Goal: Transaction & Acquisition: Purchase product/service

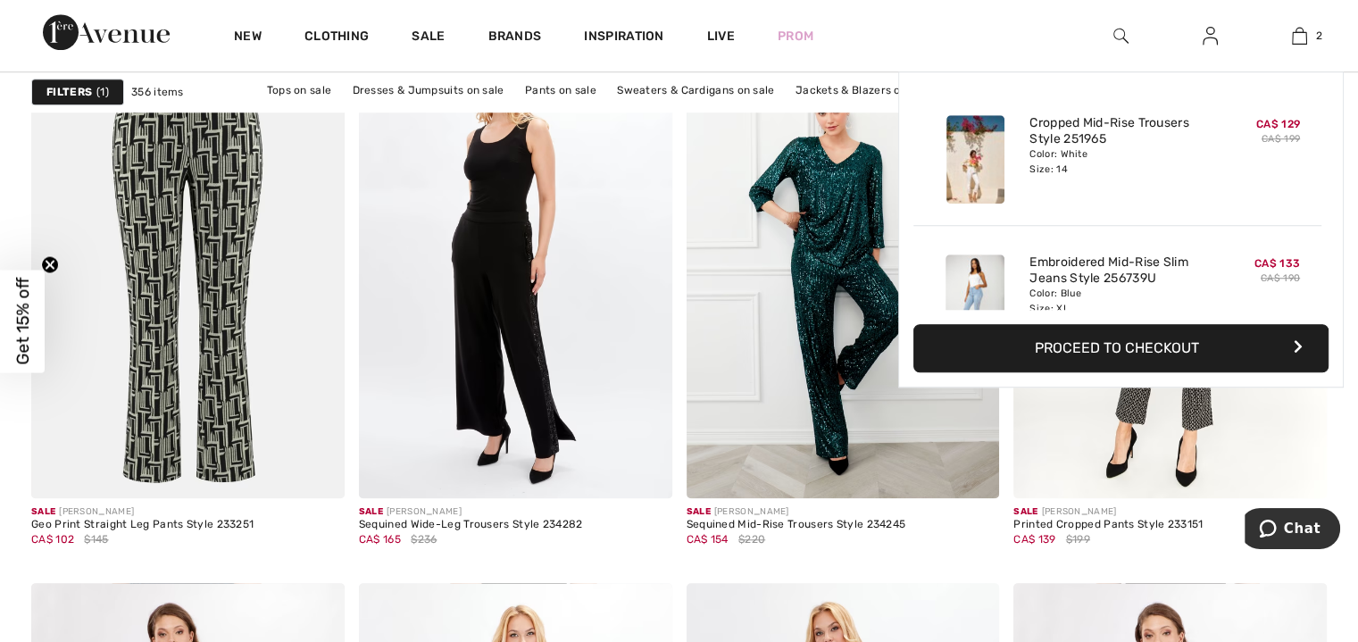
click at [1297, 44] on img at bounding box center [1299, 35] width 15 height 21
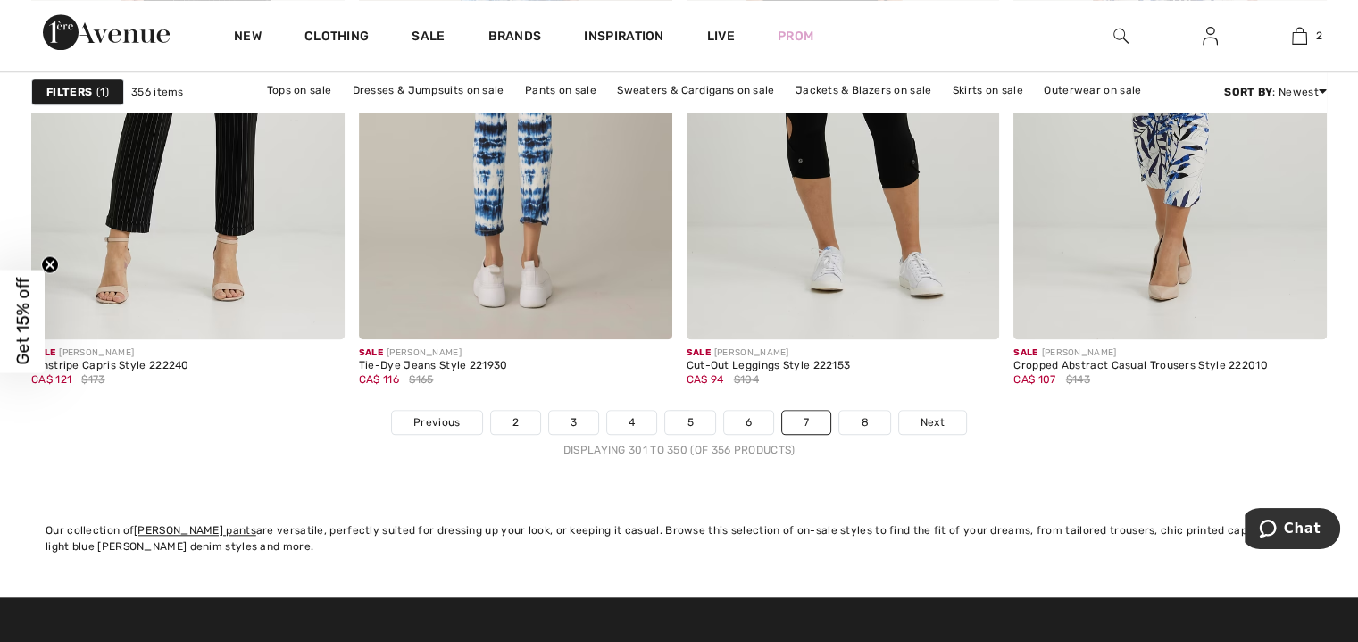
scroll to position [8395, 0]
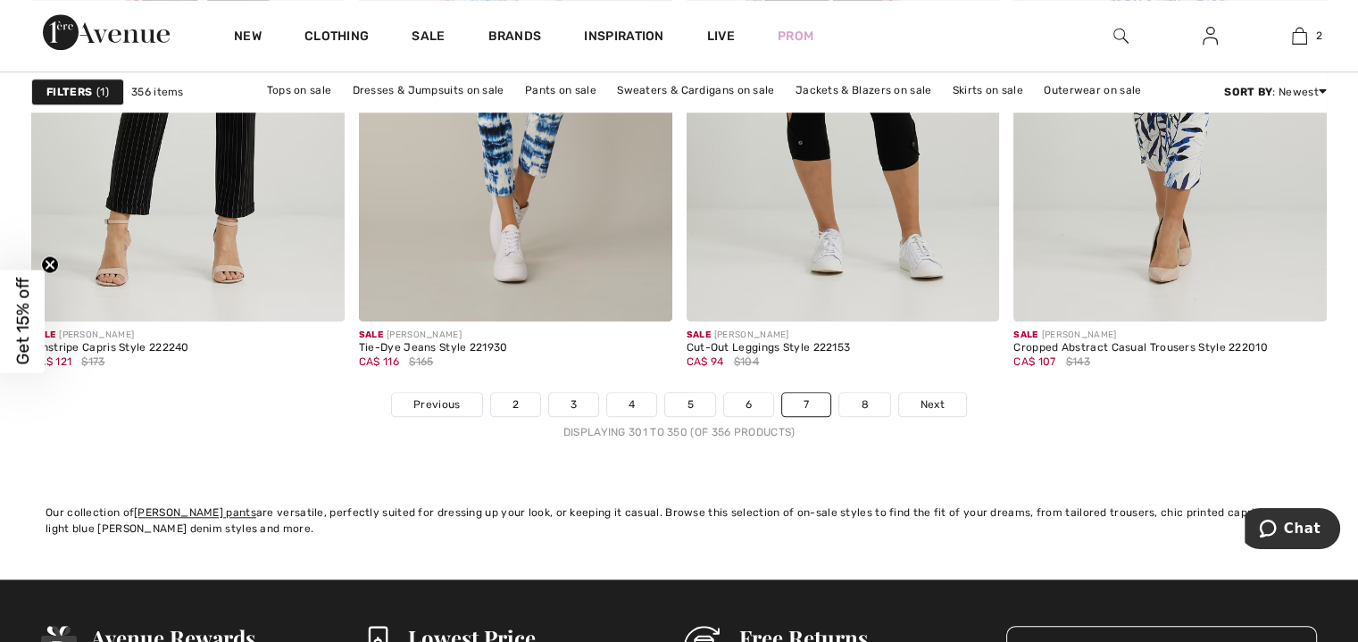
click at [873, 404] on link "8" at bounding box center [864, 404] width 50 height 23
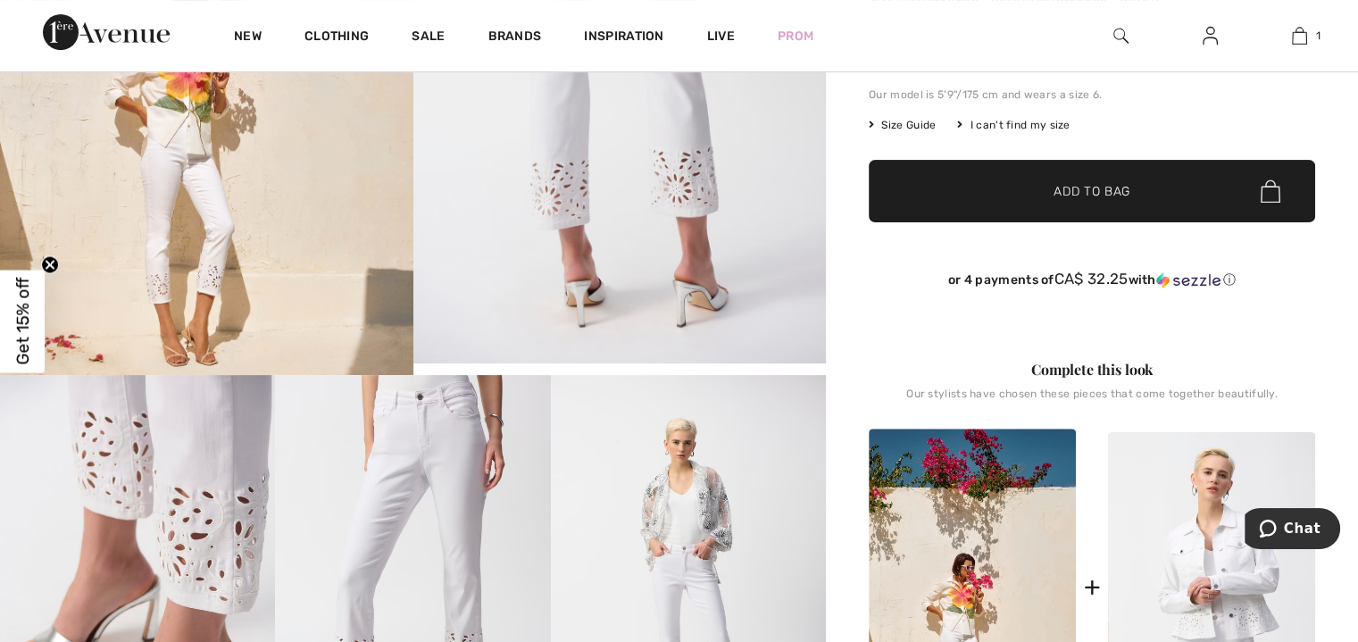
click at [327, 263] on img at bounding box center [206, 60] width 413 height 631
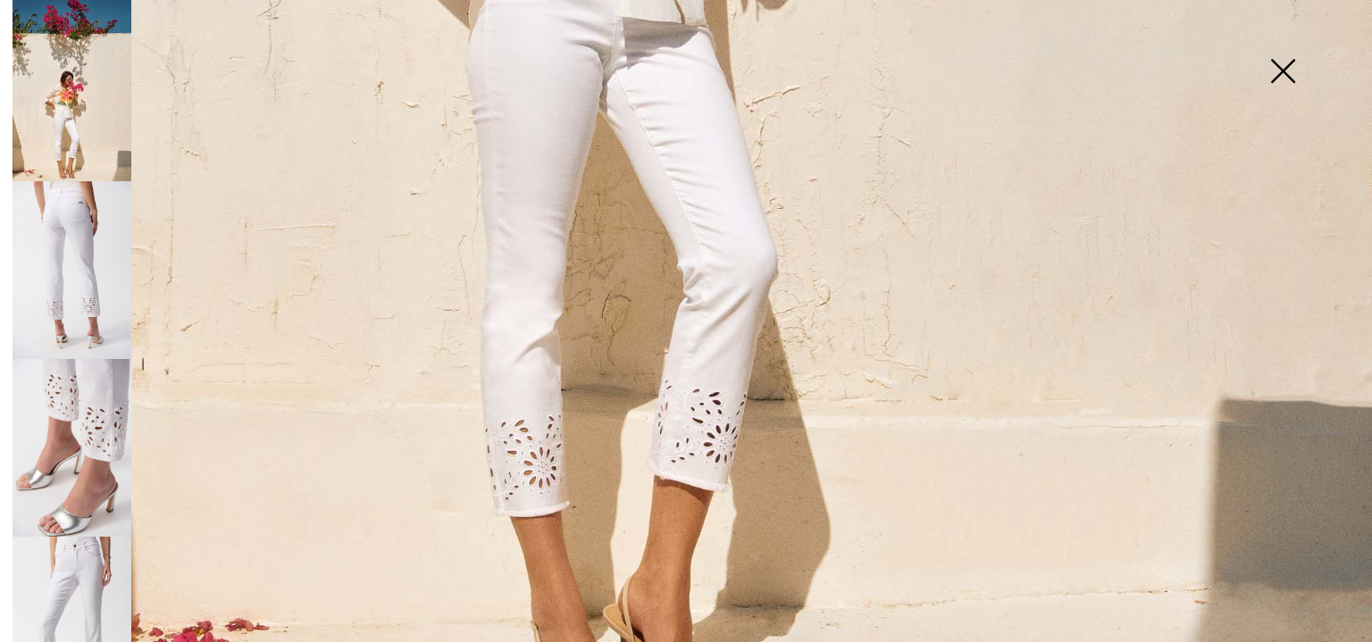
scroll to position [1430, 0]
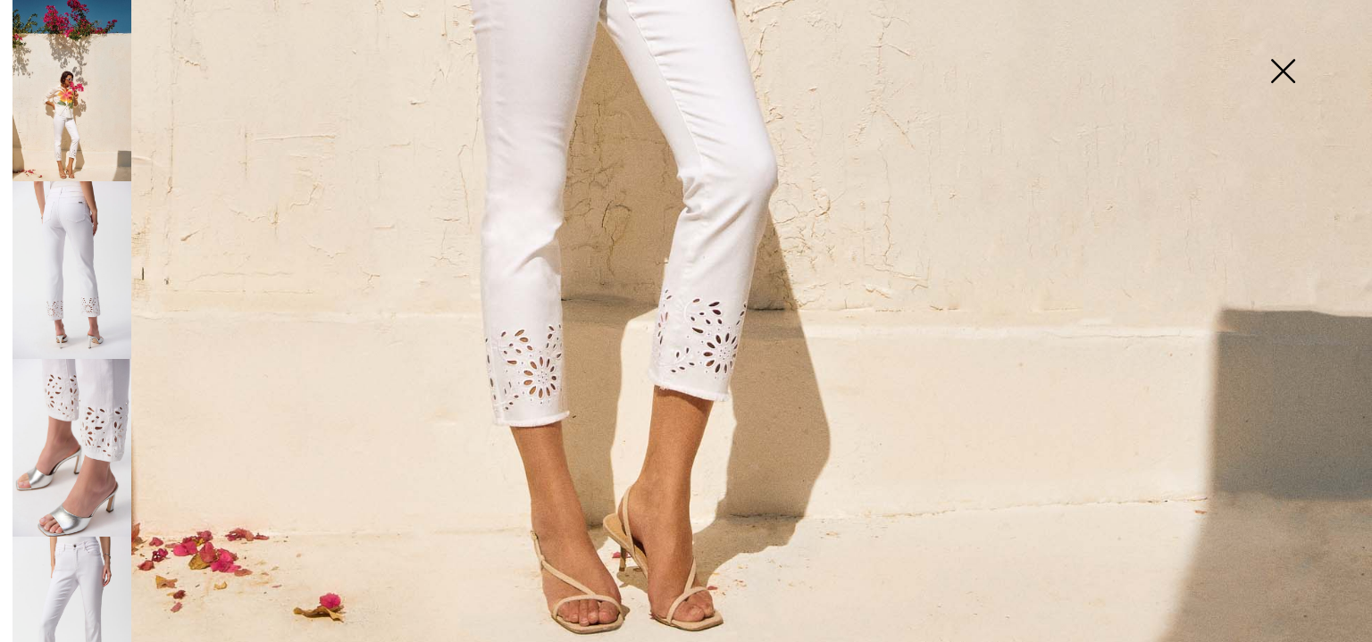
click at [79, 278] on img at bounding box center [72, 270] width 119 height 178
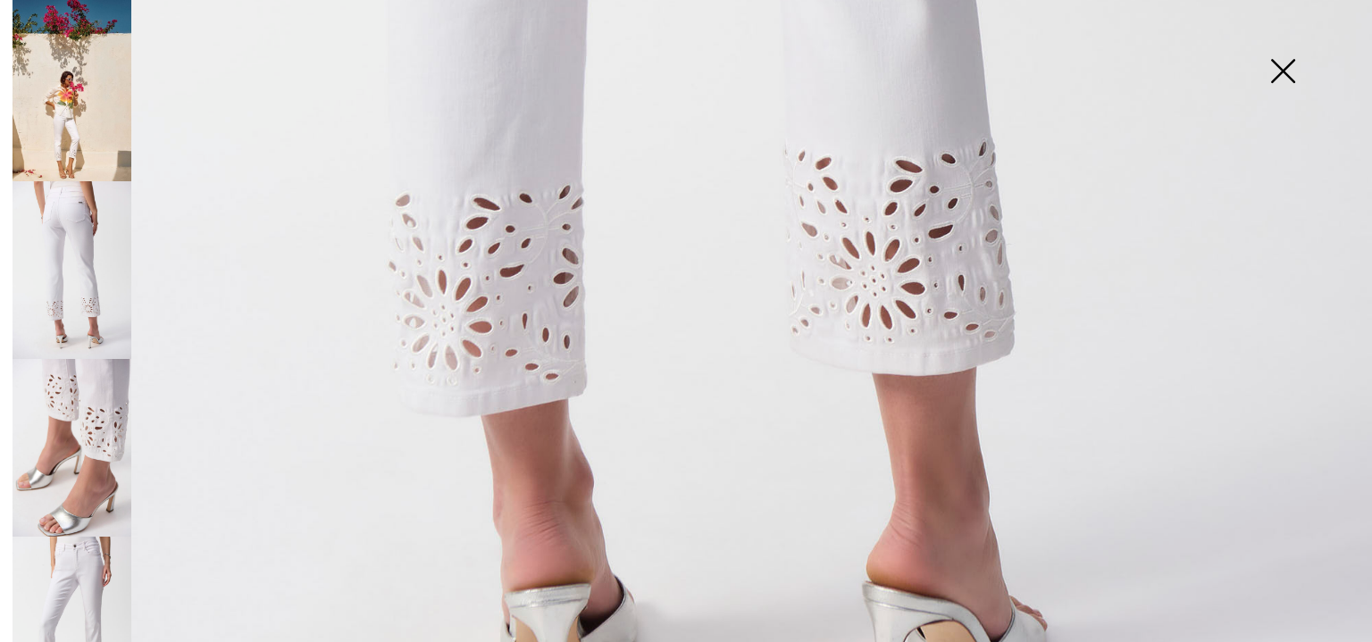
scroll to position [1215, 0]
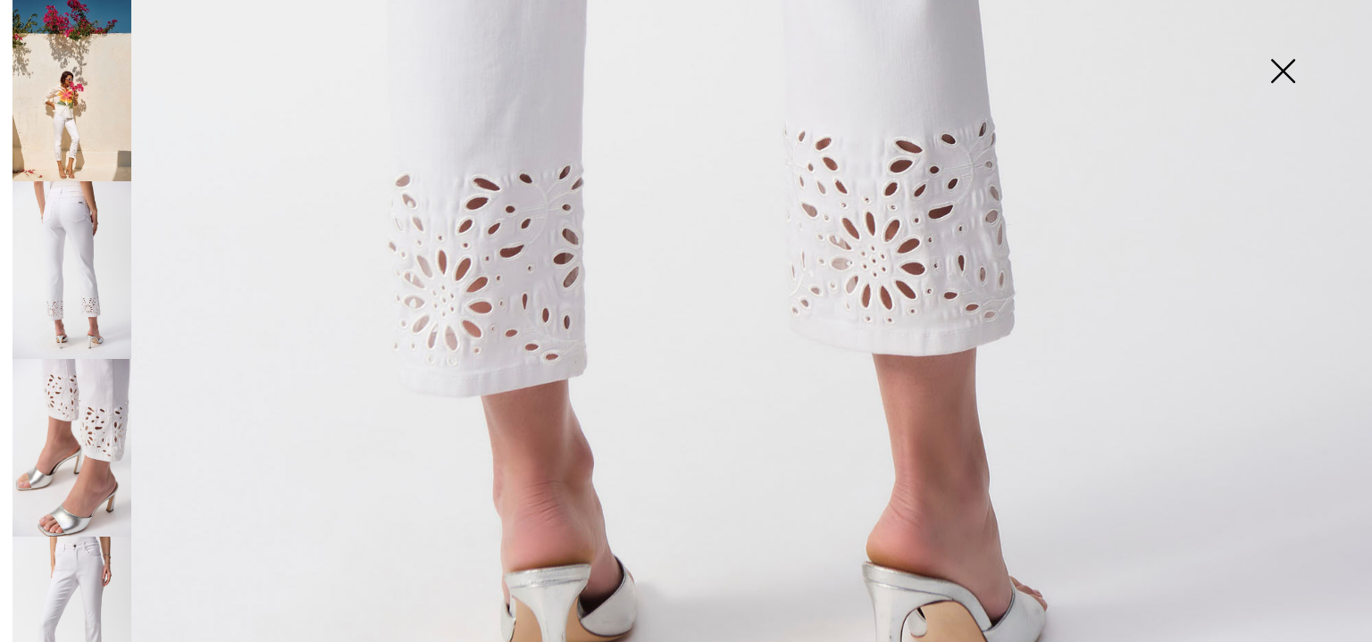
click at [129, 418] on img at bounding box center [72, 448] width 119 height 178
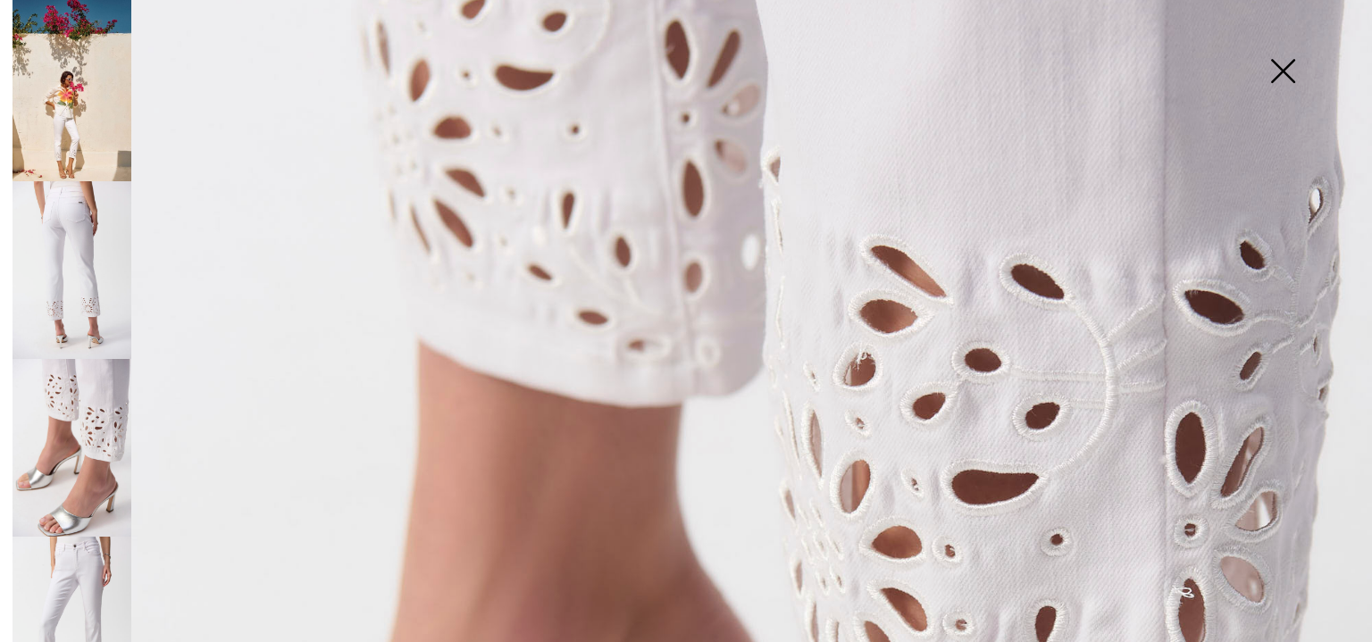
scroll to position [357, 0]
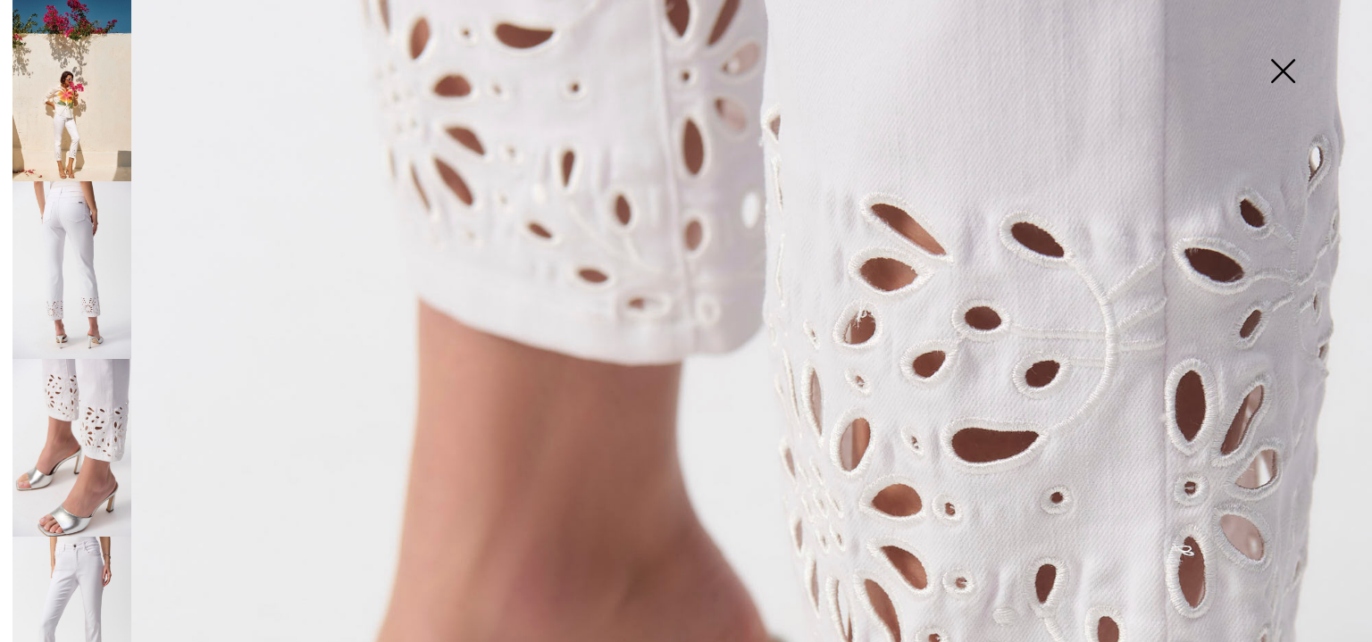
click at [45, 588] on img at bounding box center [72, 626] width 119 height 178
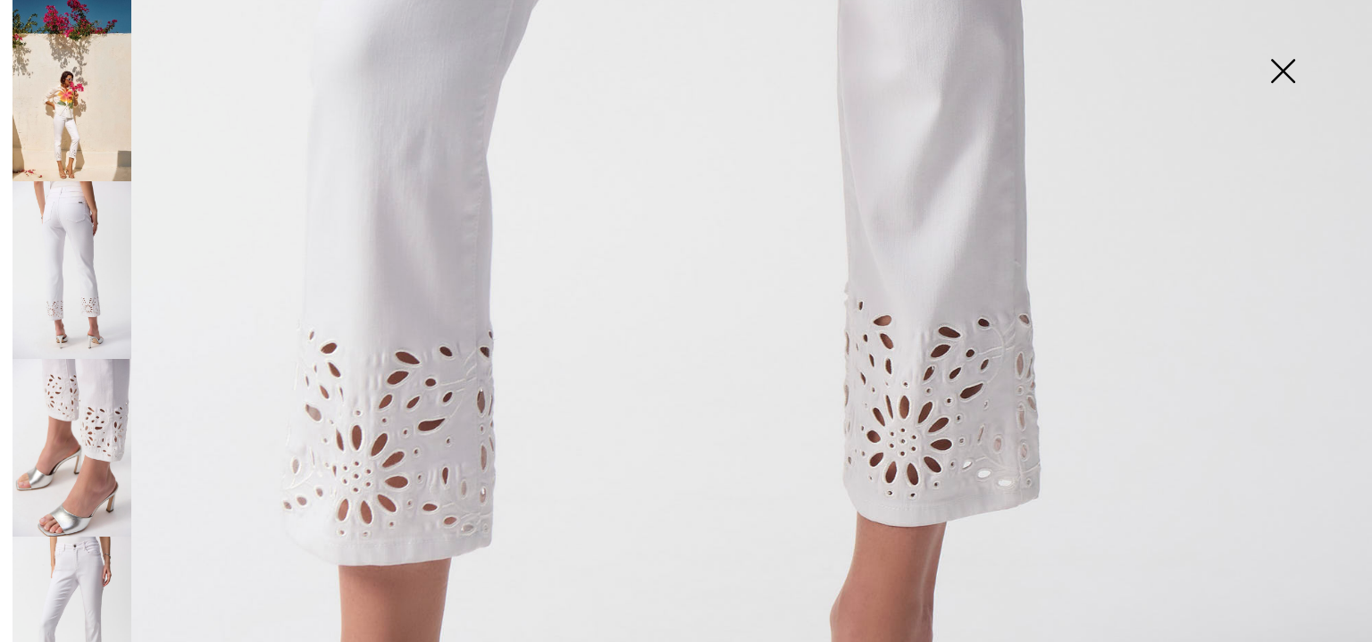
scroll to position [982, 0]
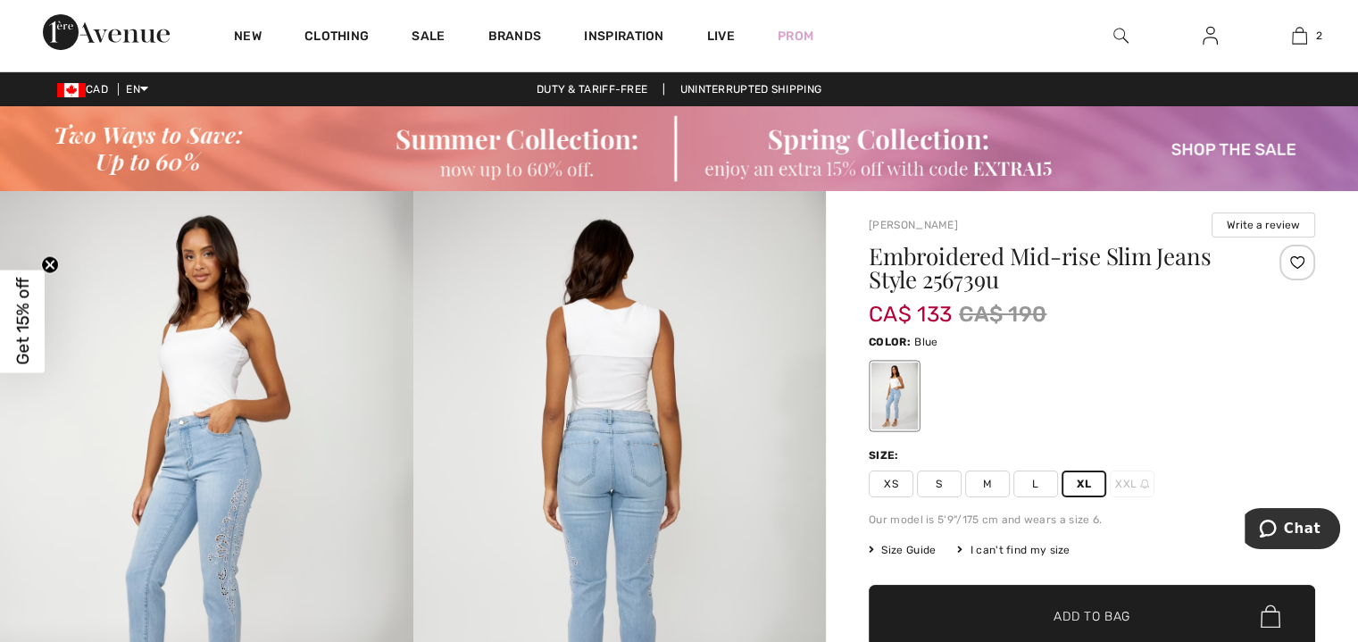
scroll to position [714, 0]
click at [223, 448] on img at bounding box center [206, 501] width 413 height 620
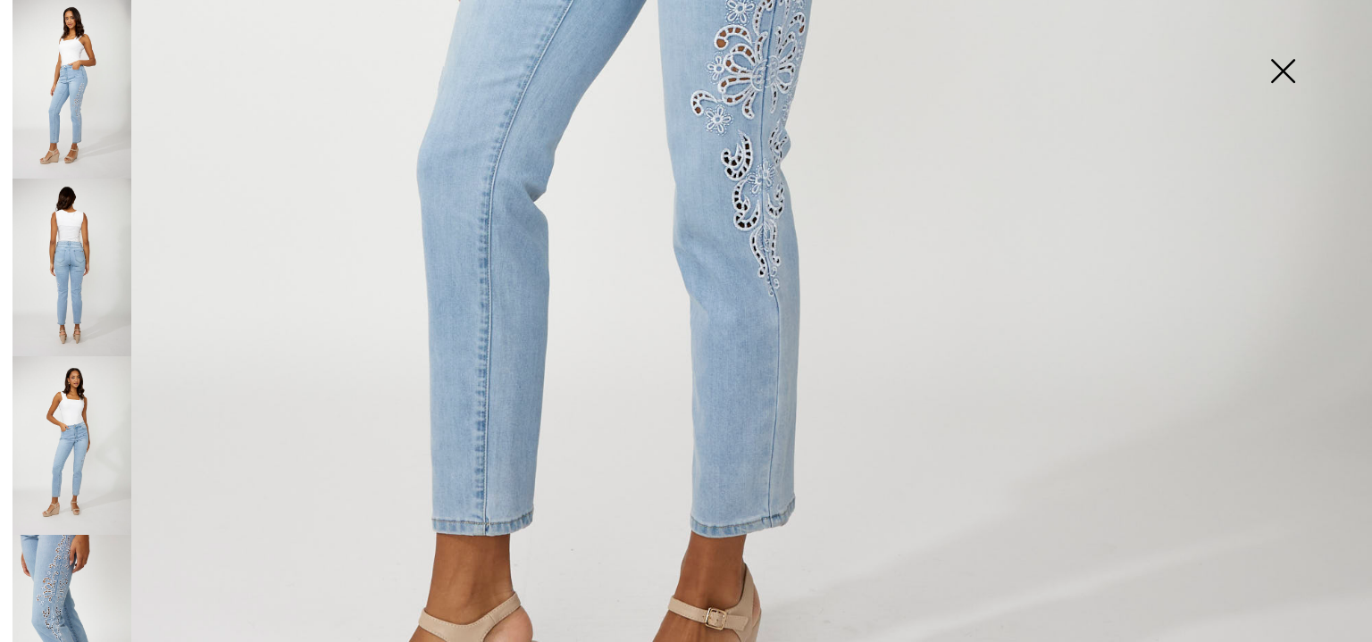
scroll to position [1161, 0]
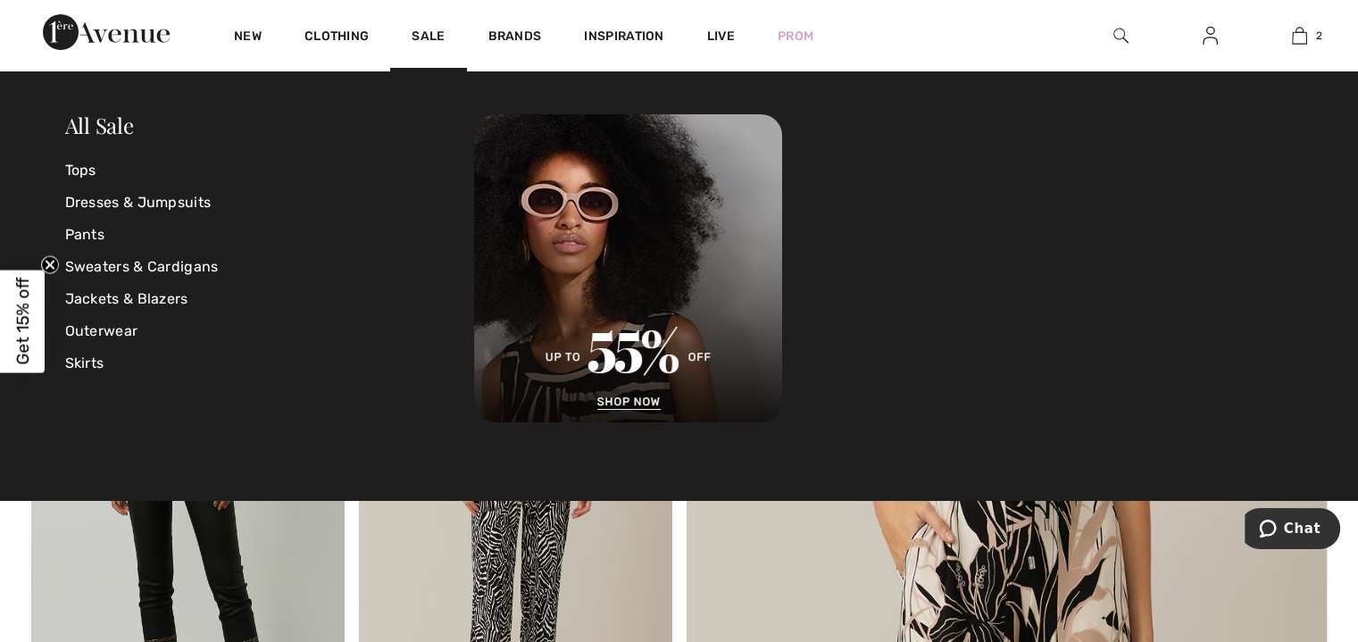
click at [101, 238] on link "Pants" at bounding box center [270, 235] width 410 height 32
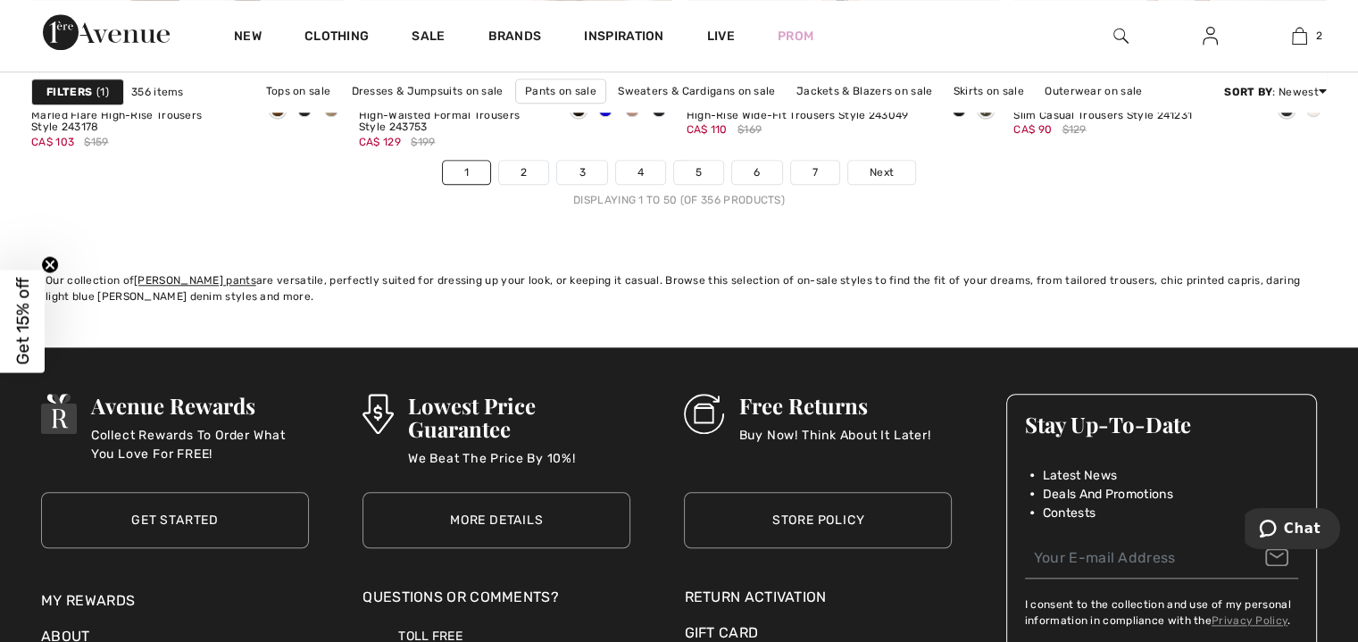
scroll to position [8484, 0]
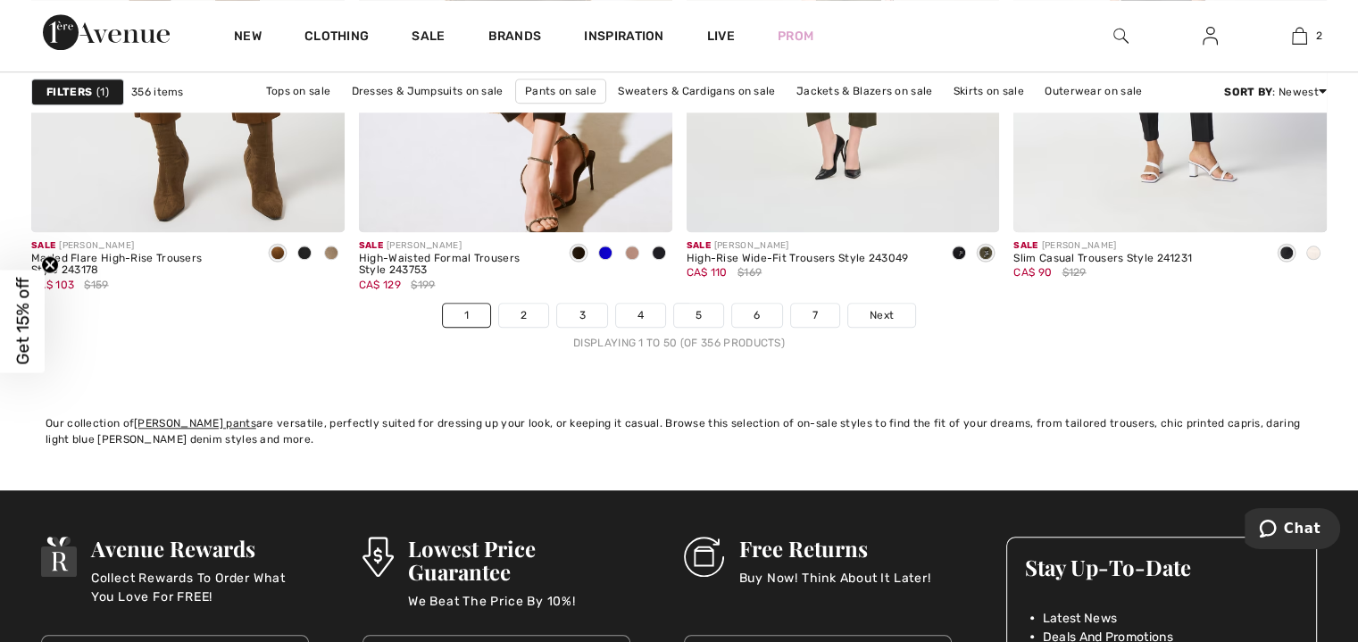
click at [524, 313] on link "2" at bounding box center [523, 315] width 49 height 23
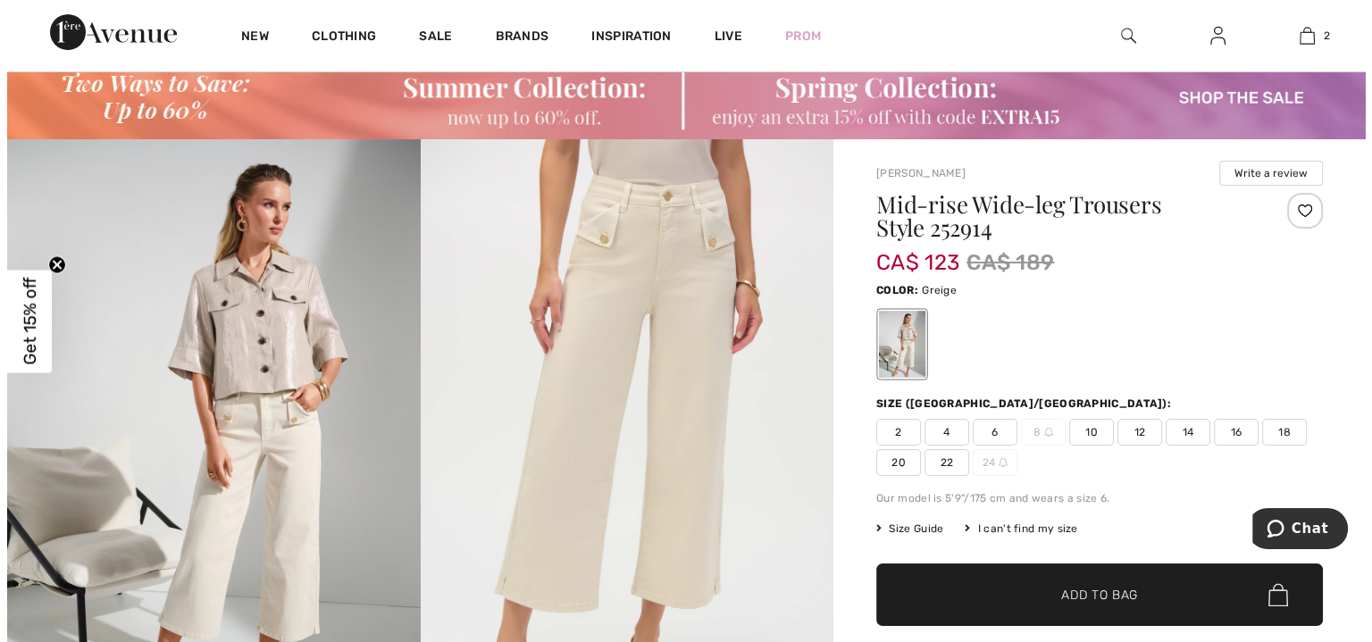
scroll to position [89, 0]
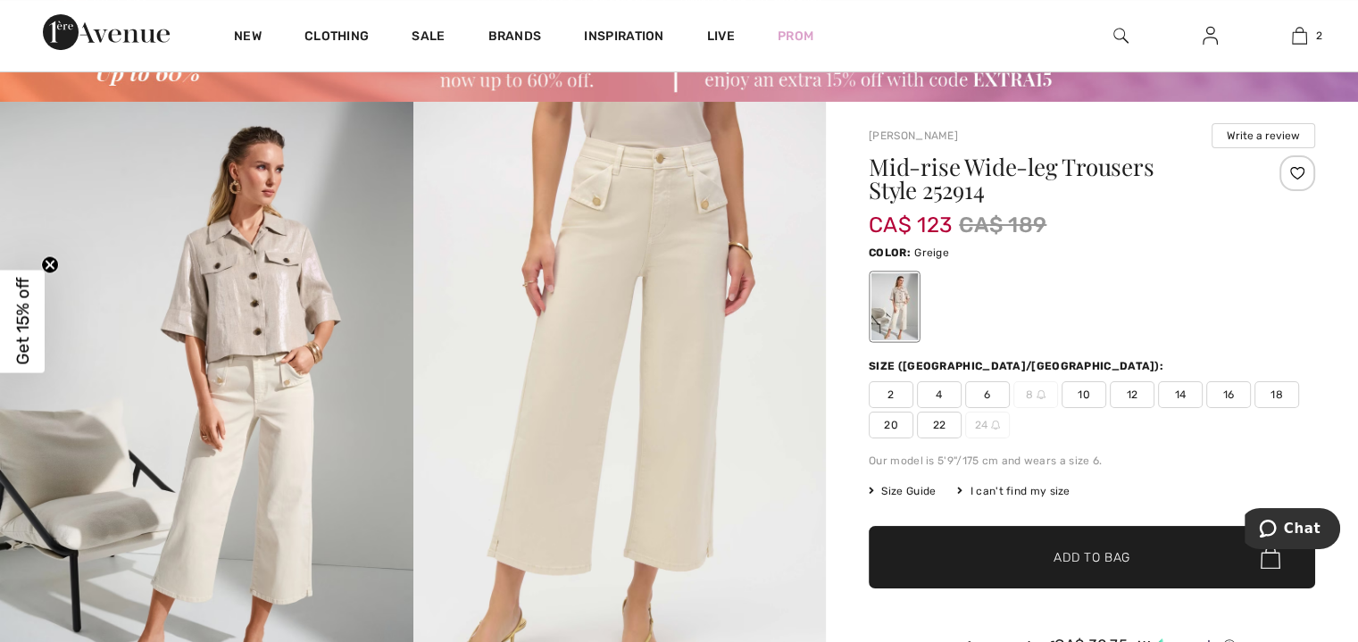
click at [682, 388] on img at bounding box center [619, 411] width 413 height 619
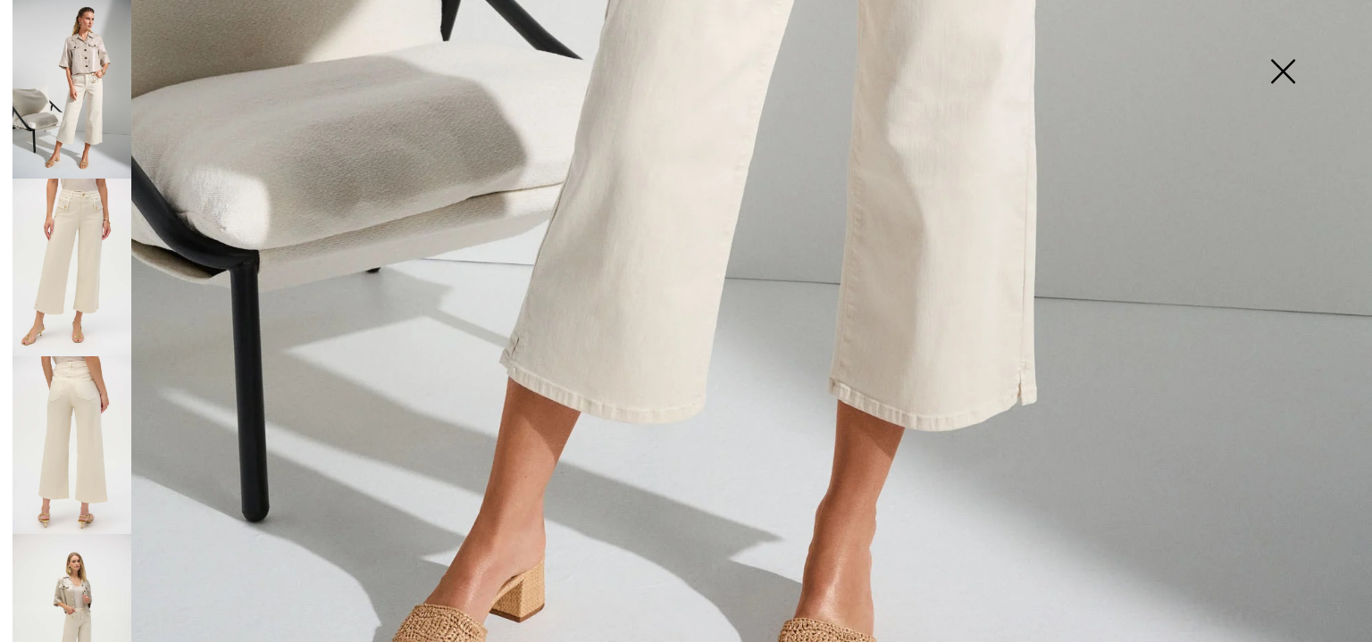
scroll to position [1250, 0]
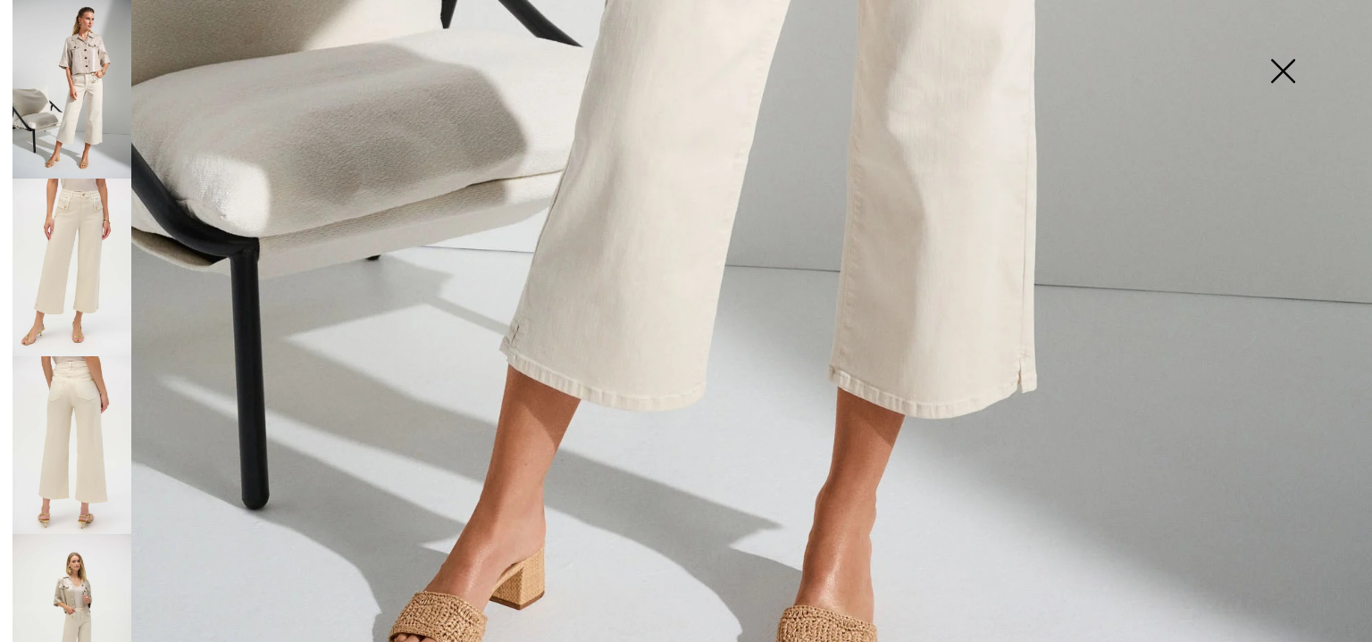
click at [63, 253] on img at bounding box center [72, 268] width 119 height 178
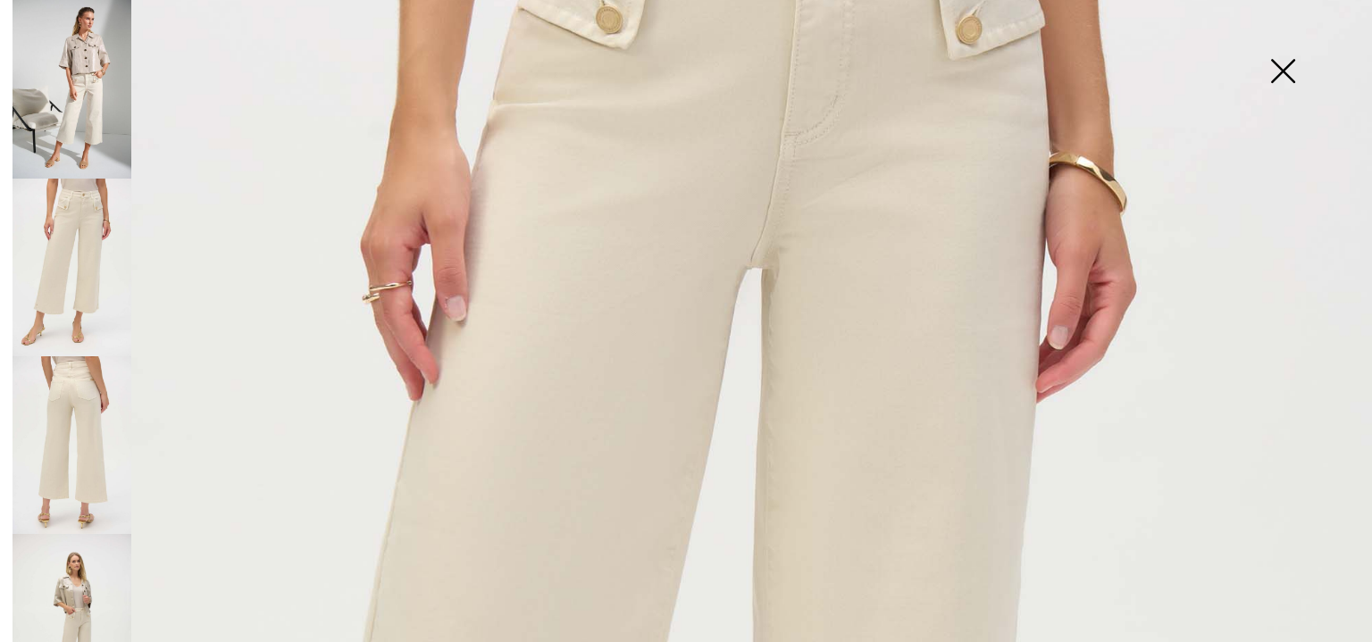
scroll to position [268, 0]
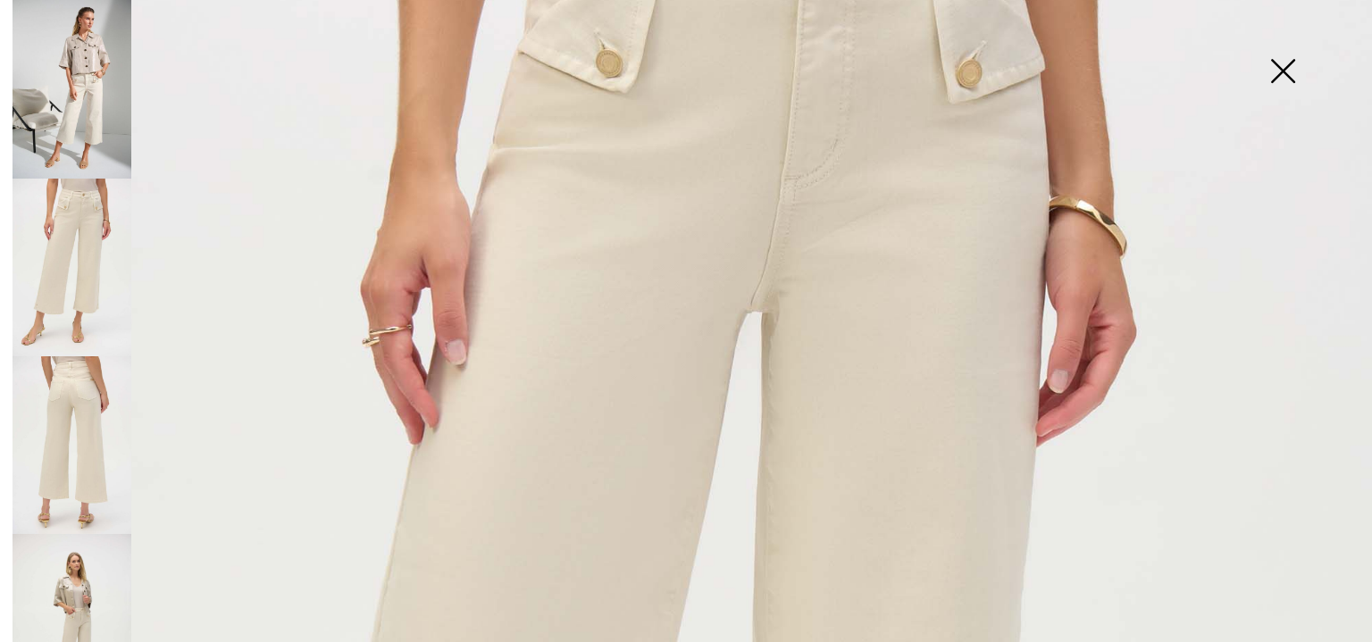
click at [73, 407] on img at bounding box center [72, 445] width 119 height 178
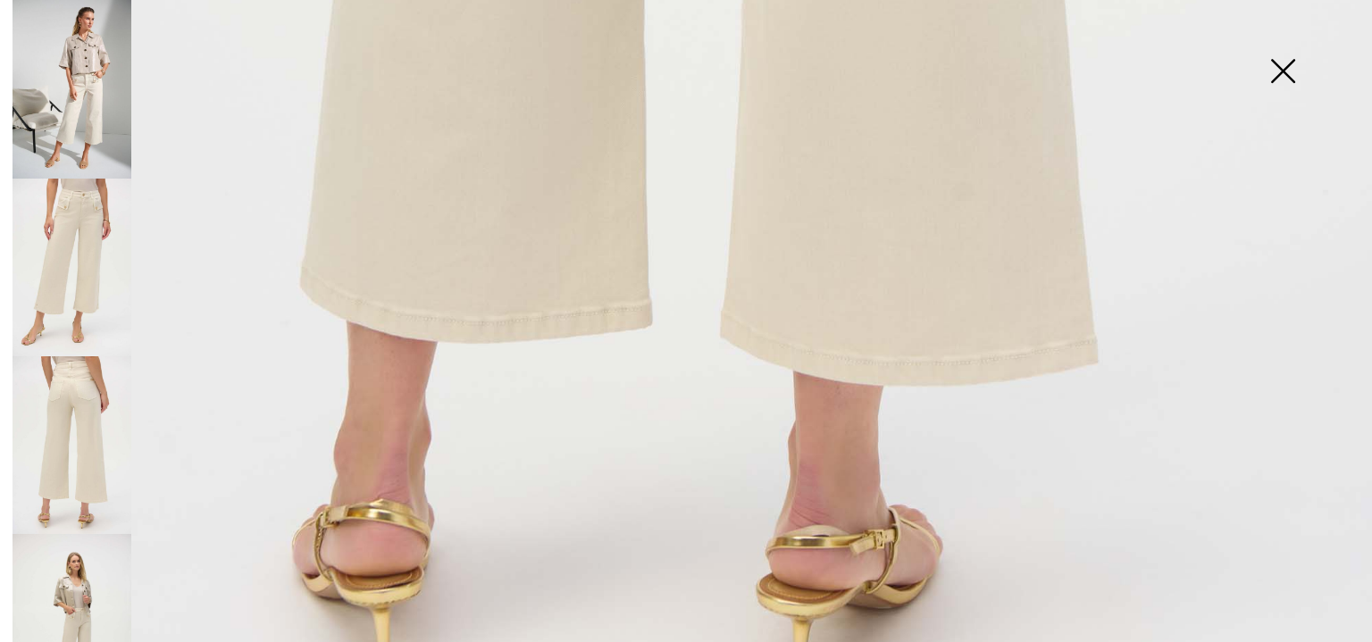
scroll to position [1393, 0]
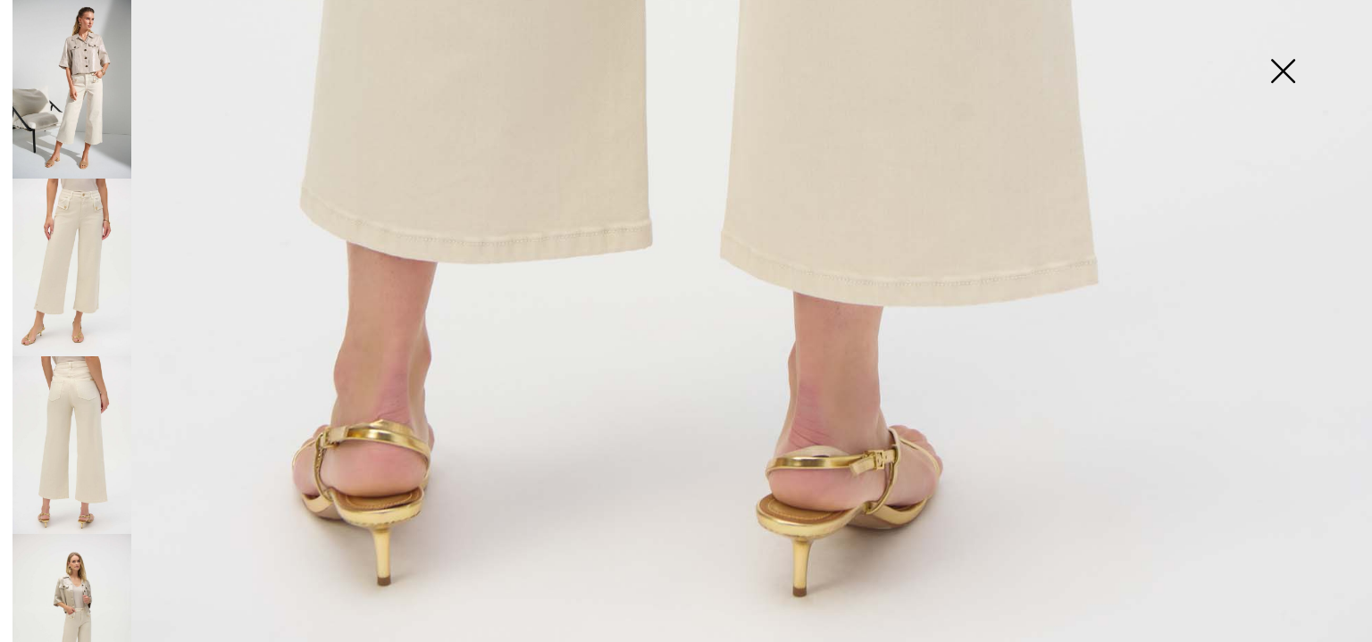
click at [104, 551] on img at bounding box center [72, 623] width 119 height 178
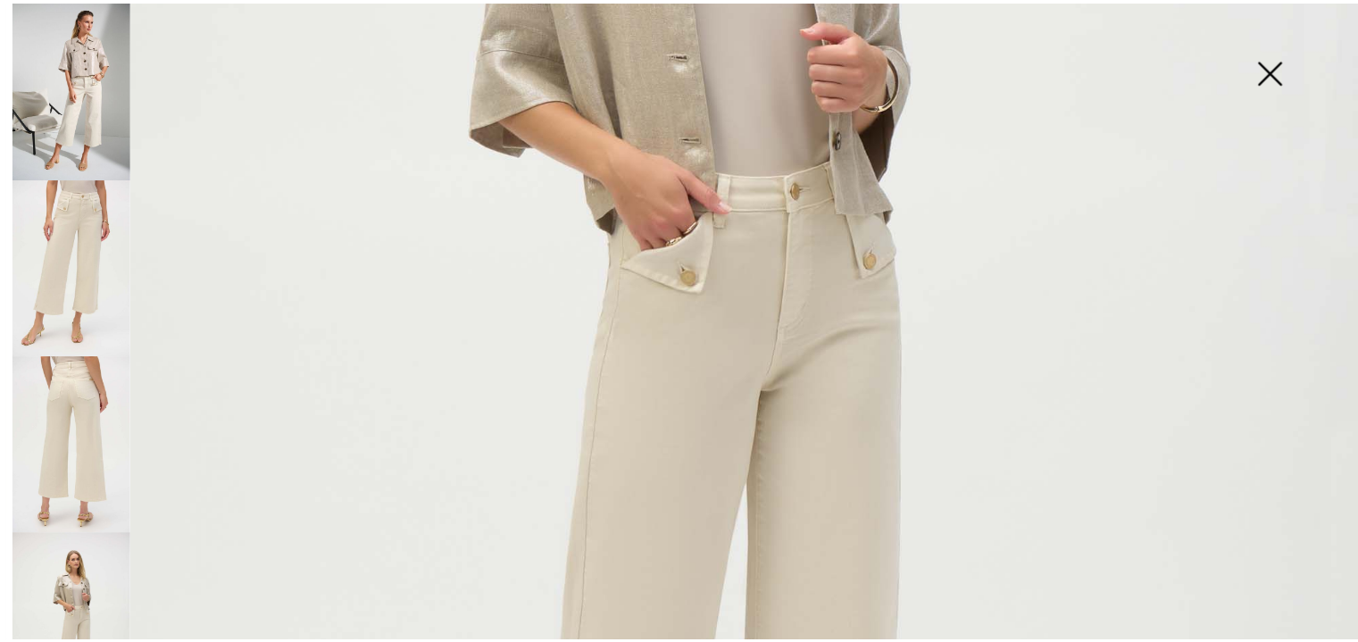
scroll to position [679, 0]
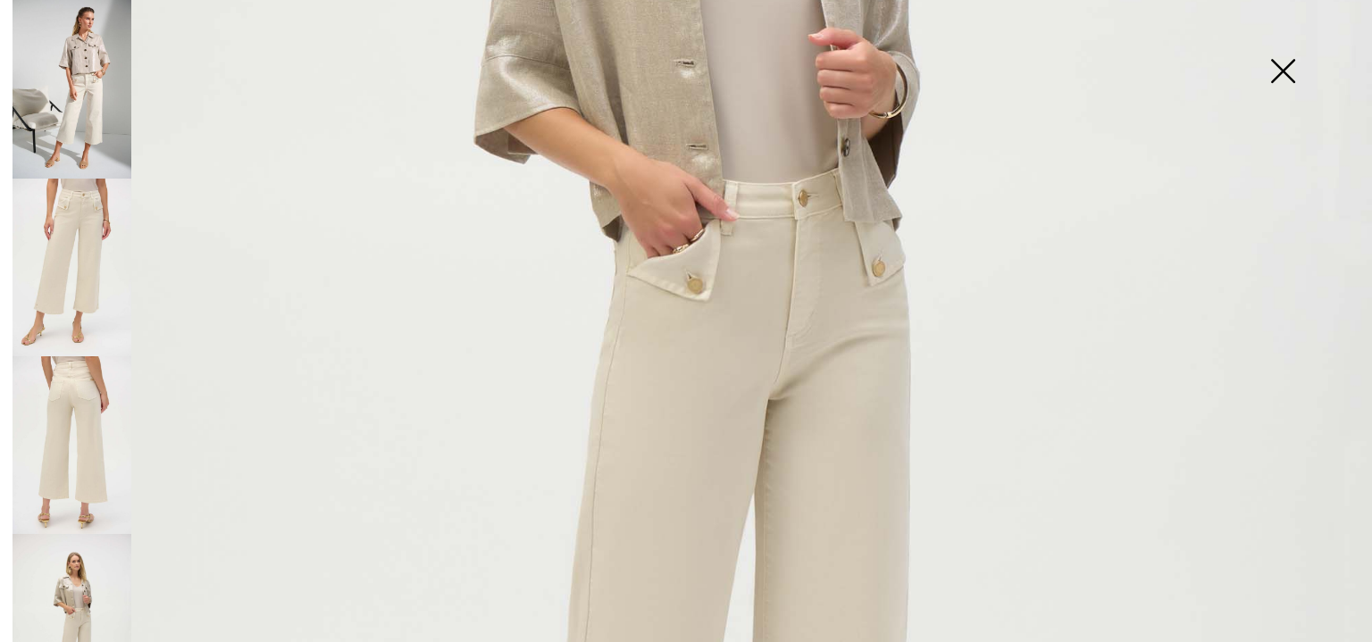
click at [1290, 71] on img at bounding box center [1282, 73] width 89 height 92
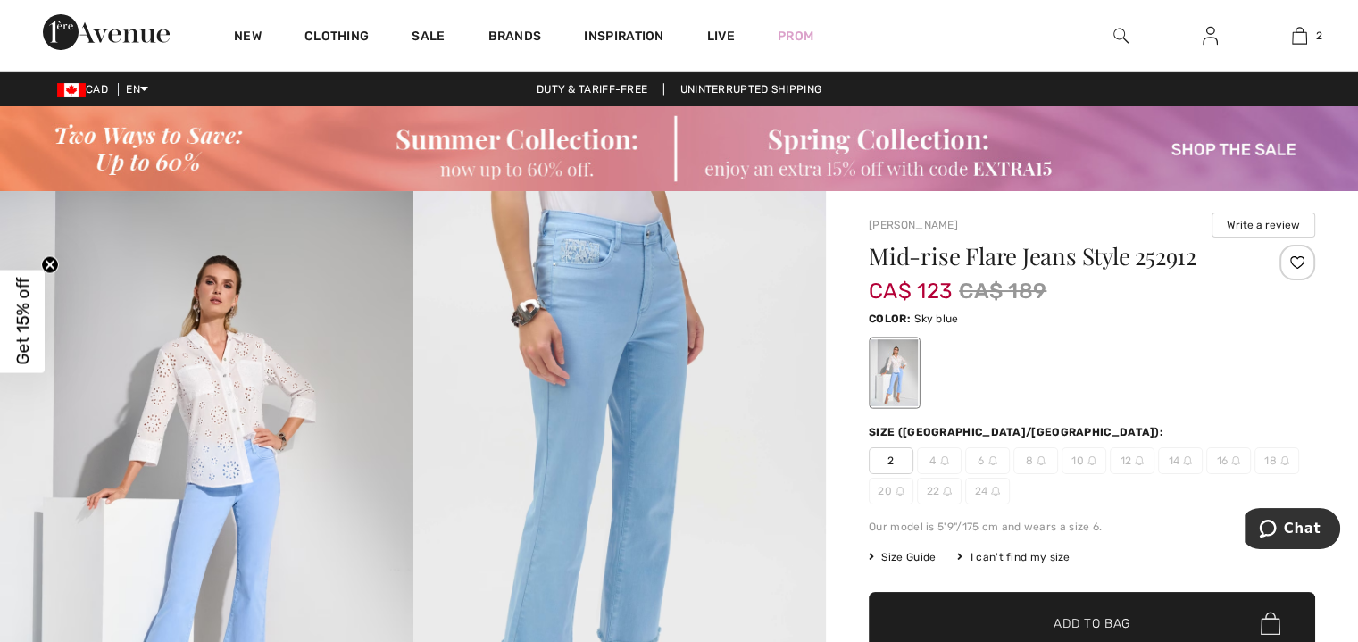
click at [639, 318] on img at bounding box center [619, 500] width 413 height 619
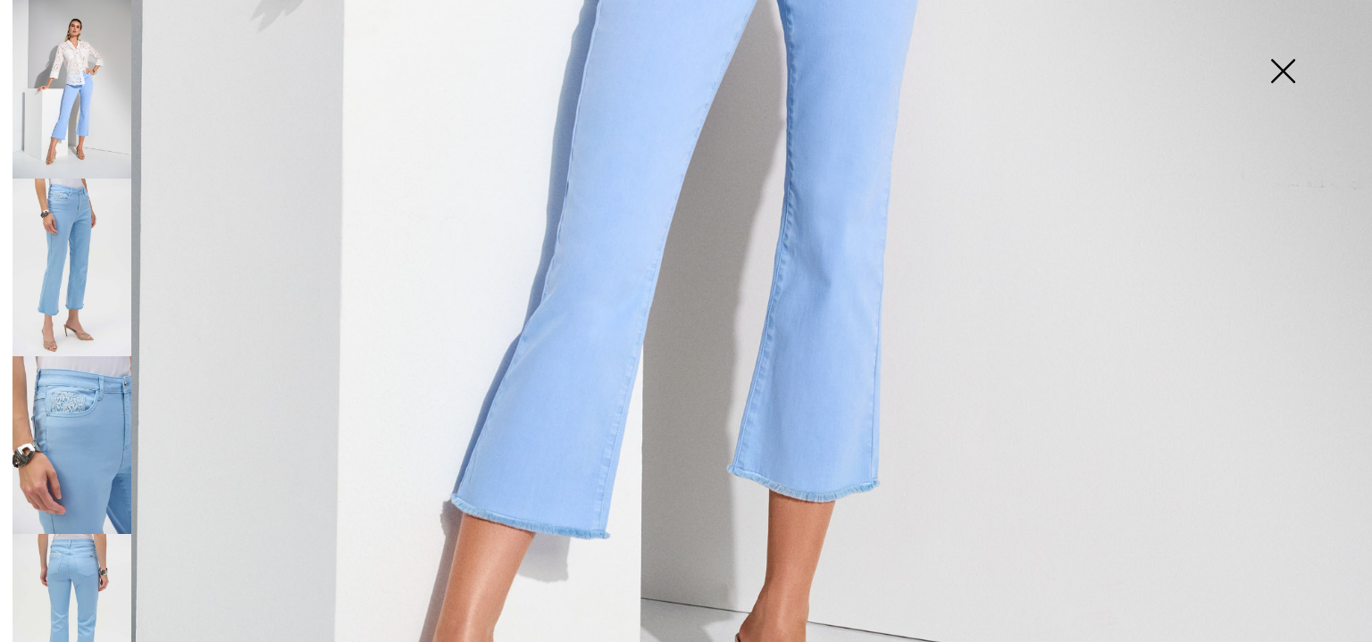
scroll to position [1161, 0]
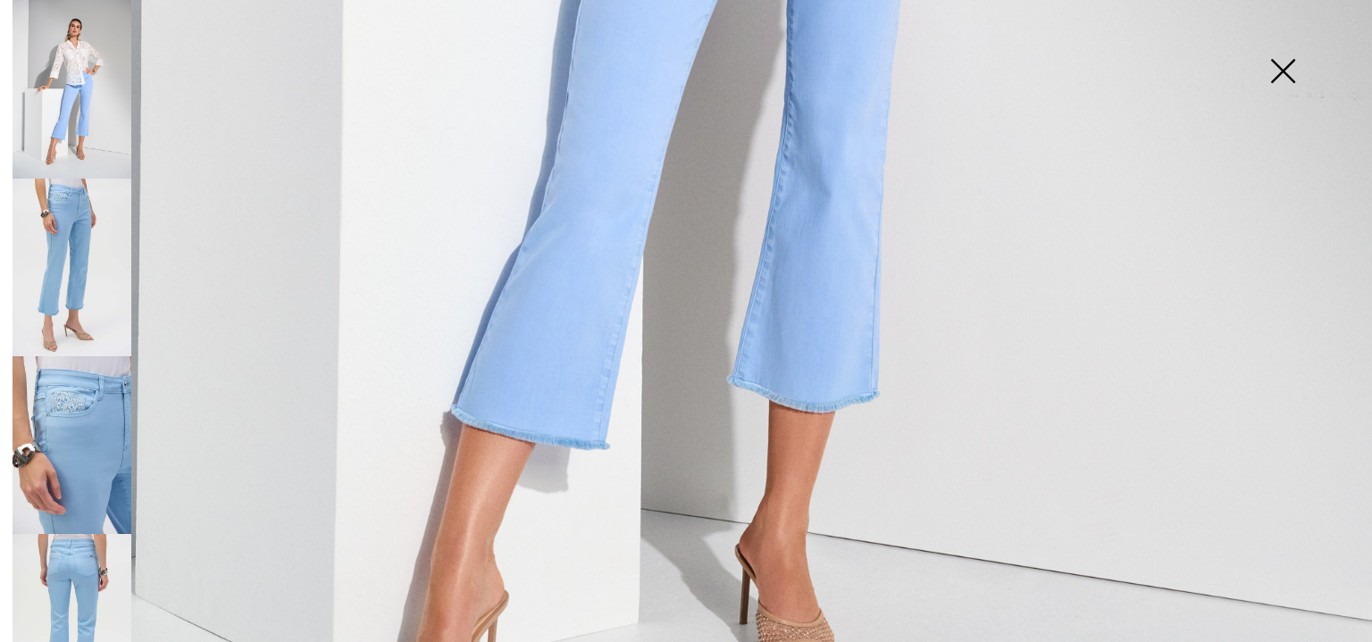
click at [88, 267] on img at bounding box center [72, 268] width 119 height 178
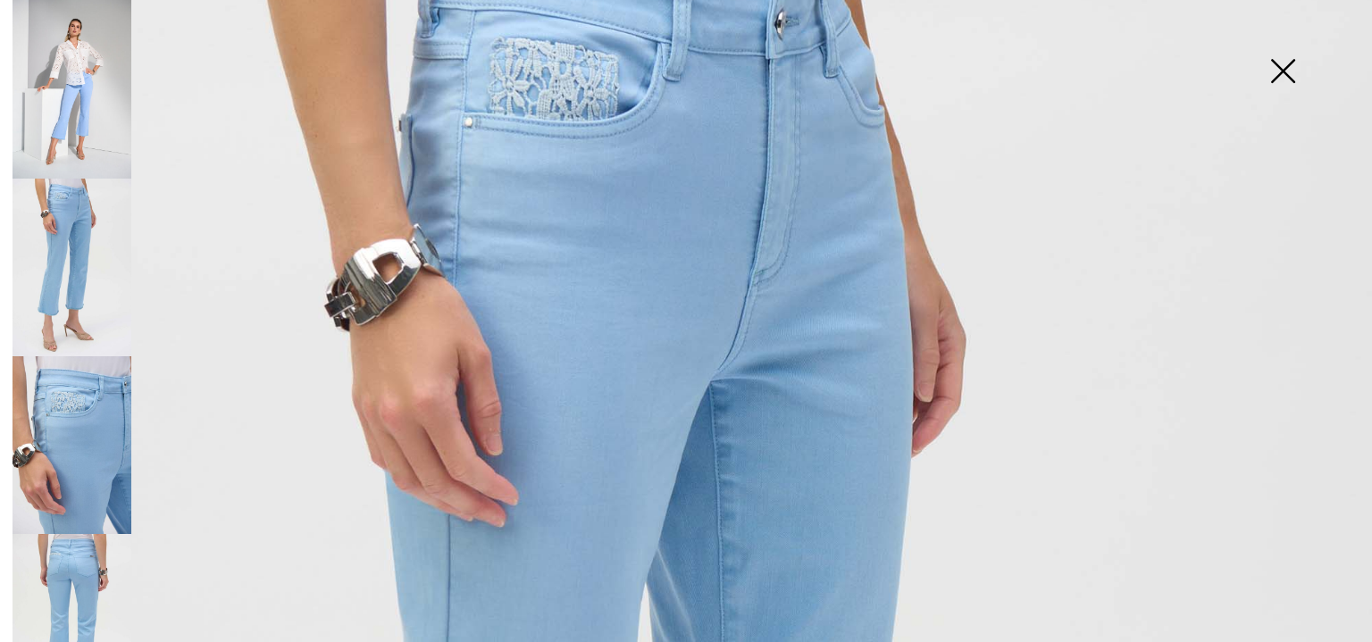
scroll to position [89, 0]
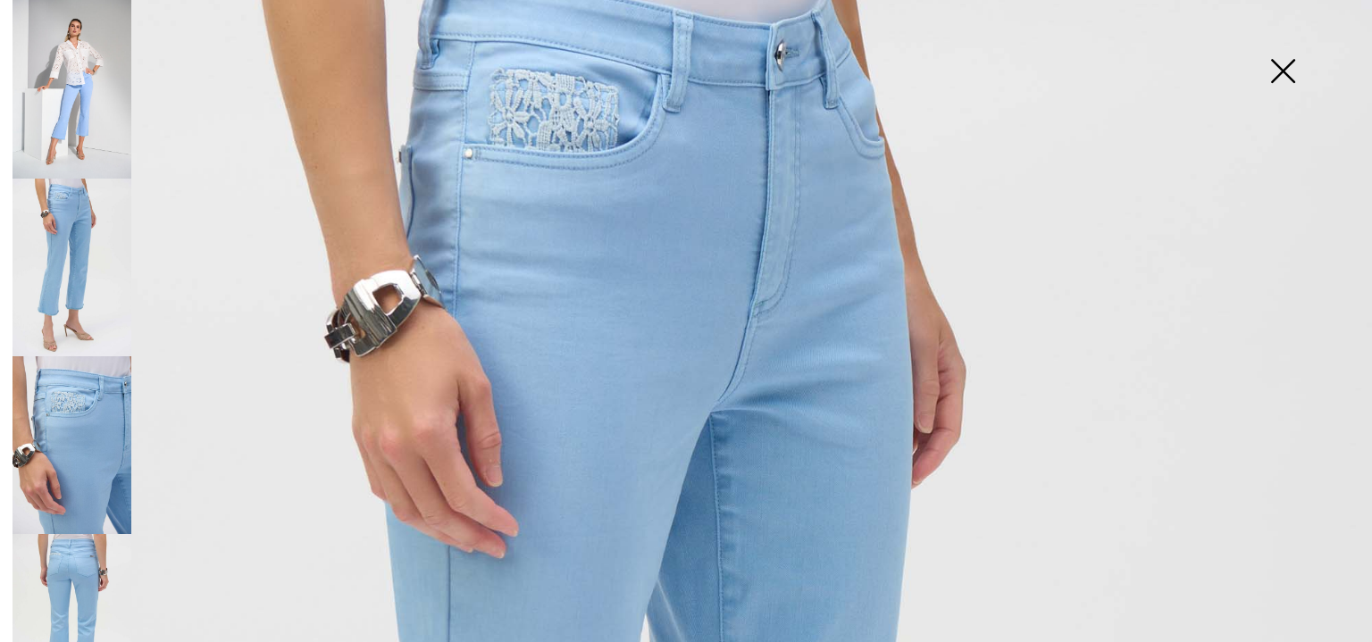
click at [88, 437] on img at bounding box center [72, 445] width 119 height 178
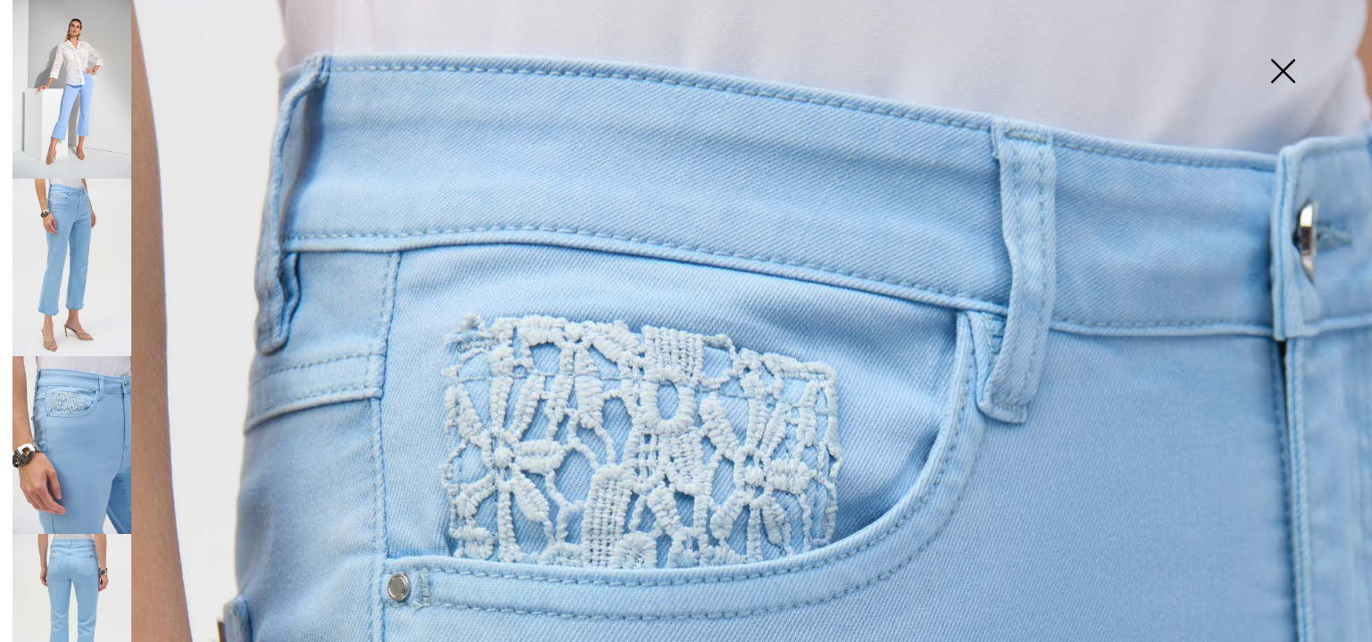
click at [68, 534] on img at bounding box center [72, 623] width 119 height 178
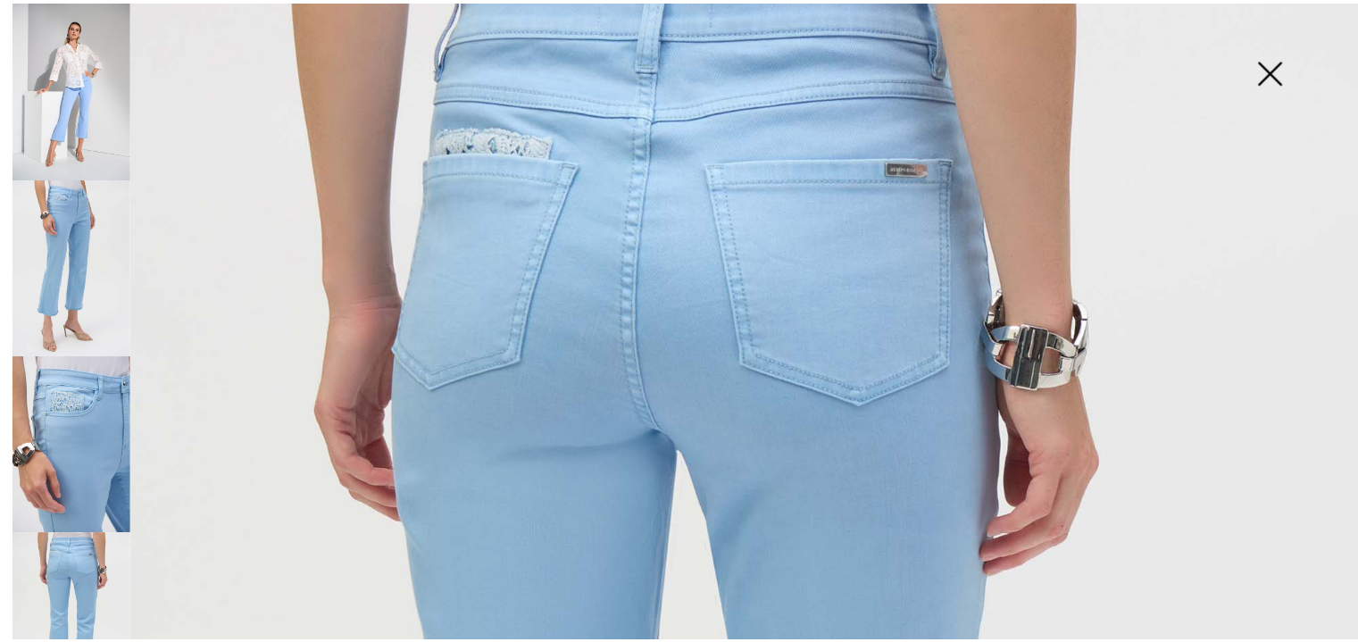
scroll to position [0, 0]
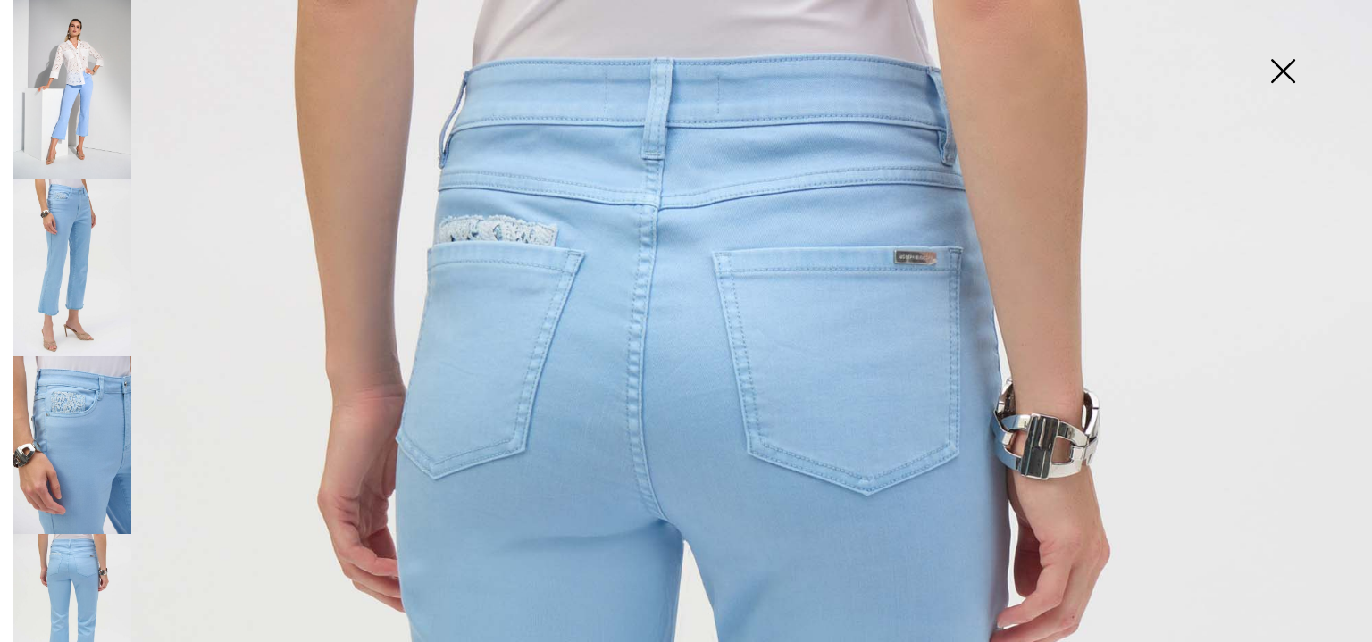
click at [1286, 85] on img at bounding box center [1282, 73] width 89 height 92
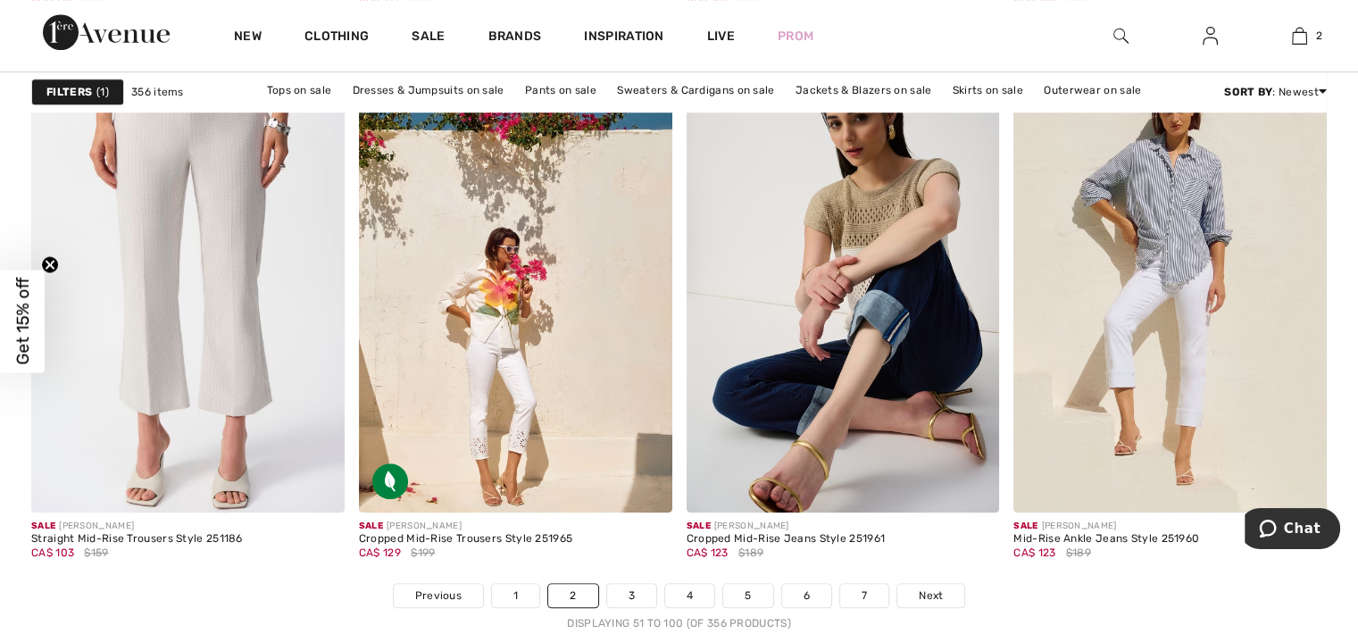
scroll to position [8216, 0]
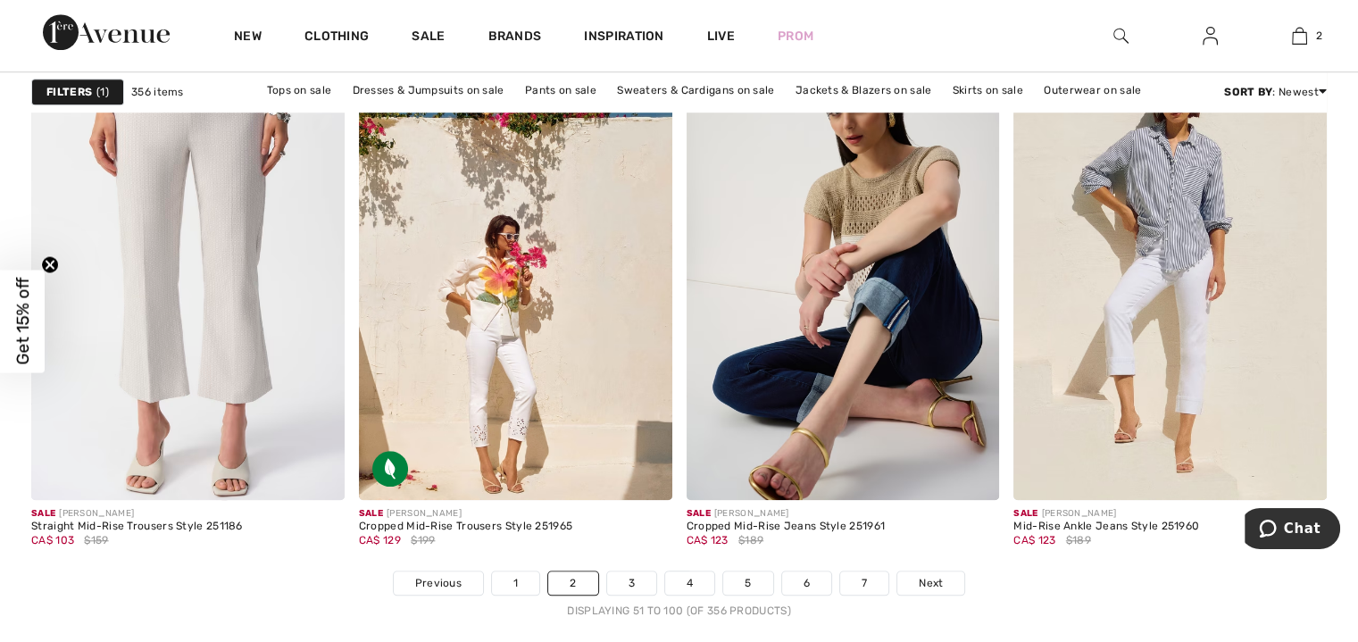
click at [638, 579] on link "3" at bounding box center [631, 583] width 49 height 23
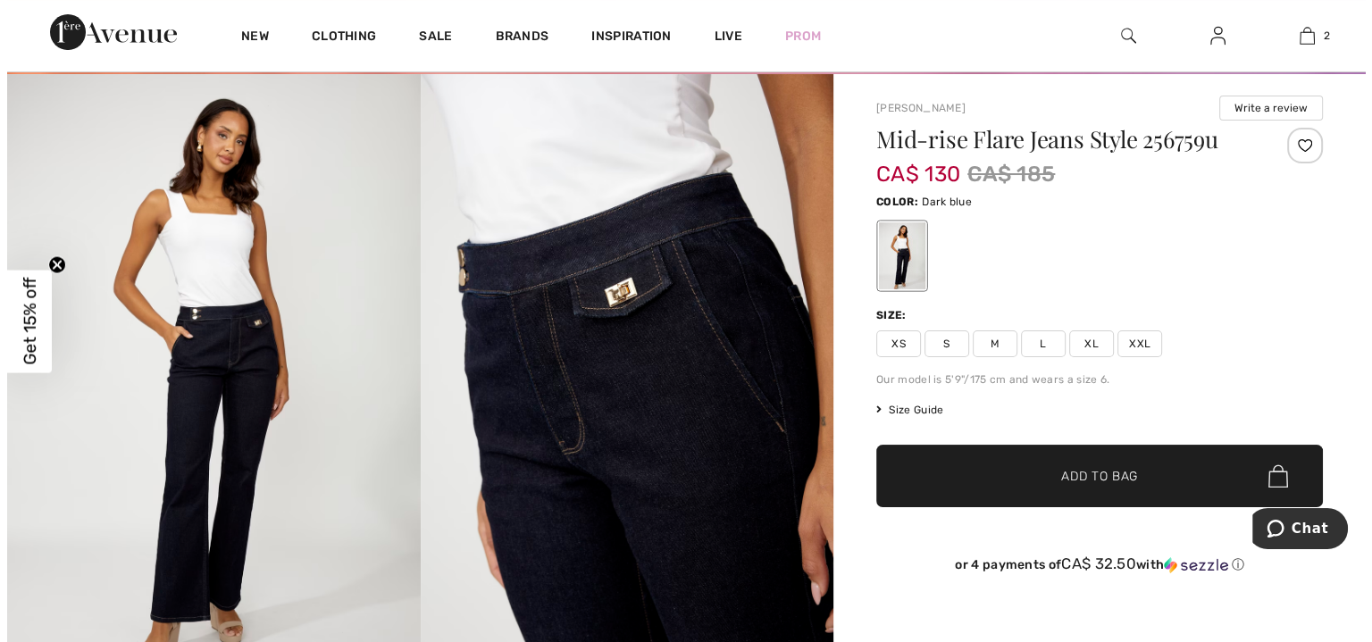
scroll to position [89, 0]
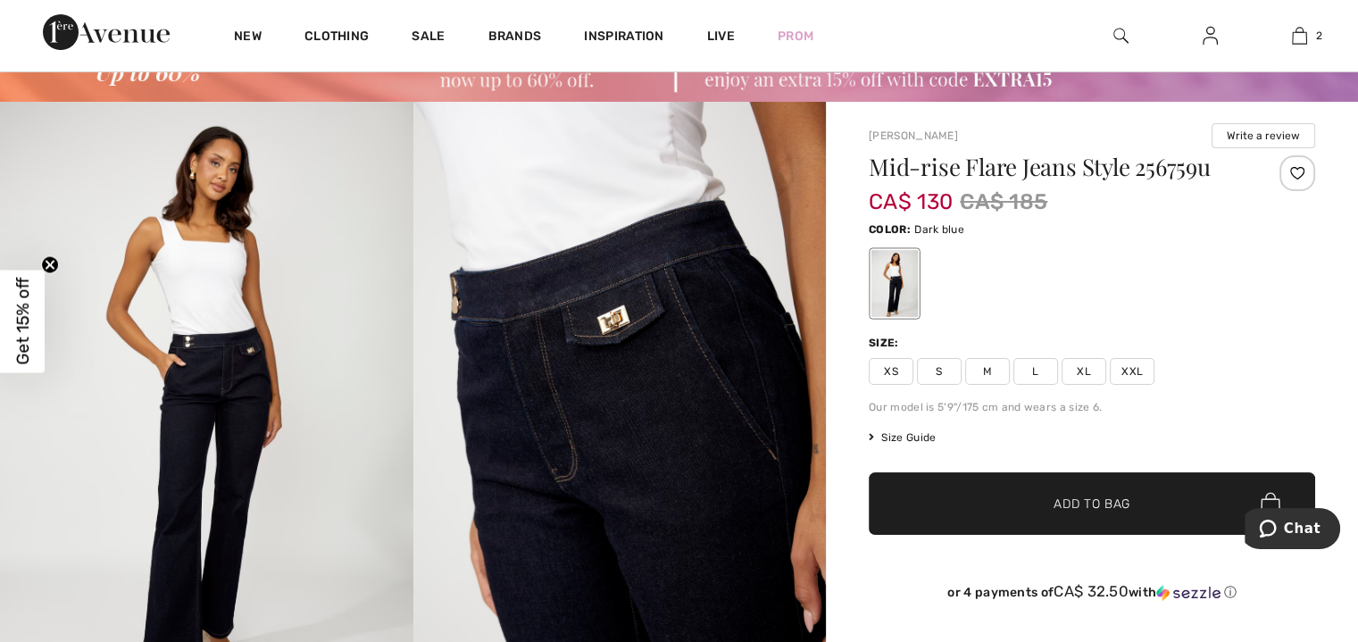
click at [304, 386] on img at bounding box center [206, 412] width 413 height 620
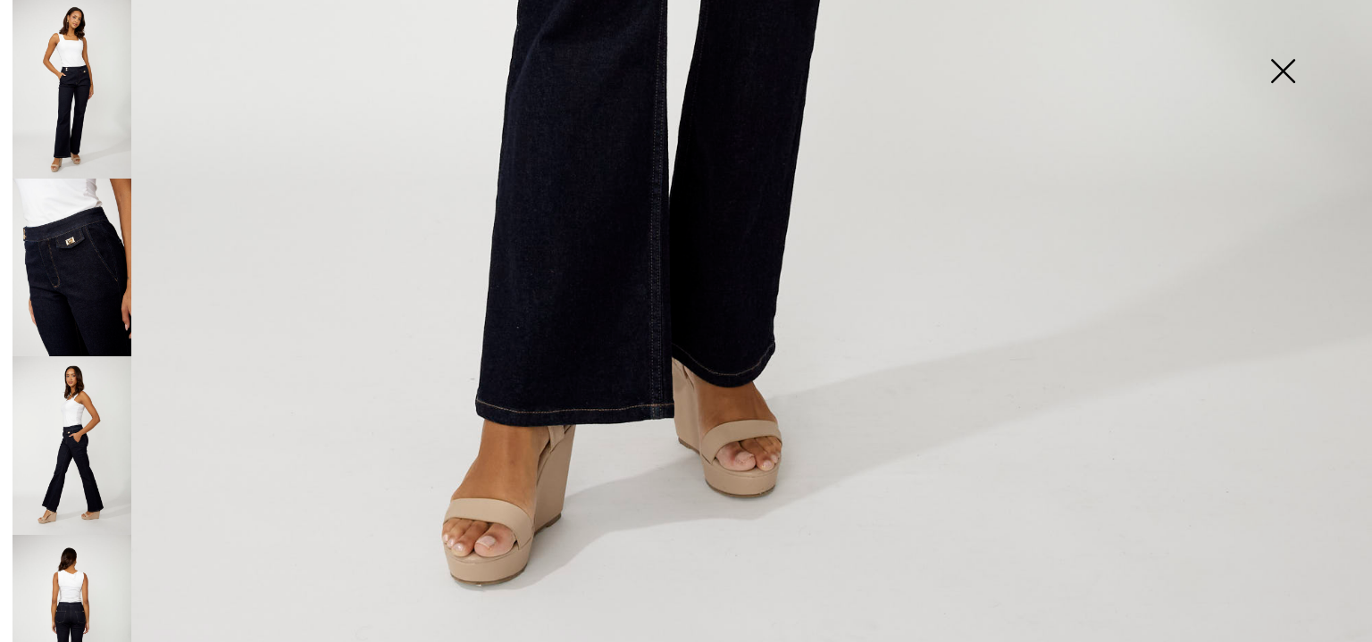
scroll to position [1306, 0]
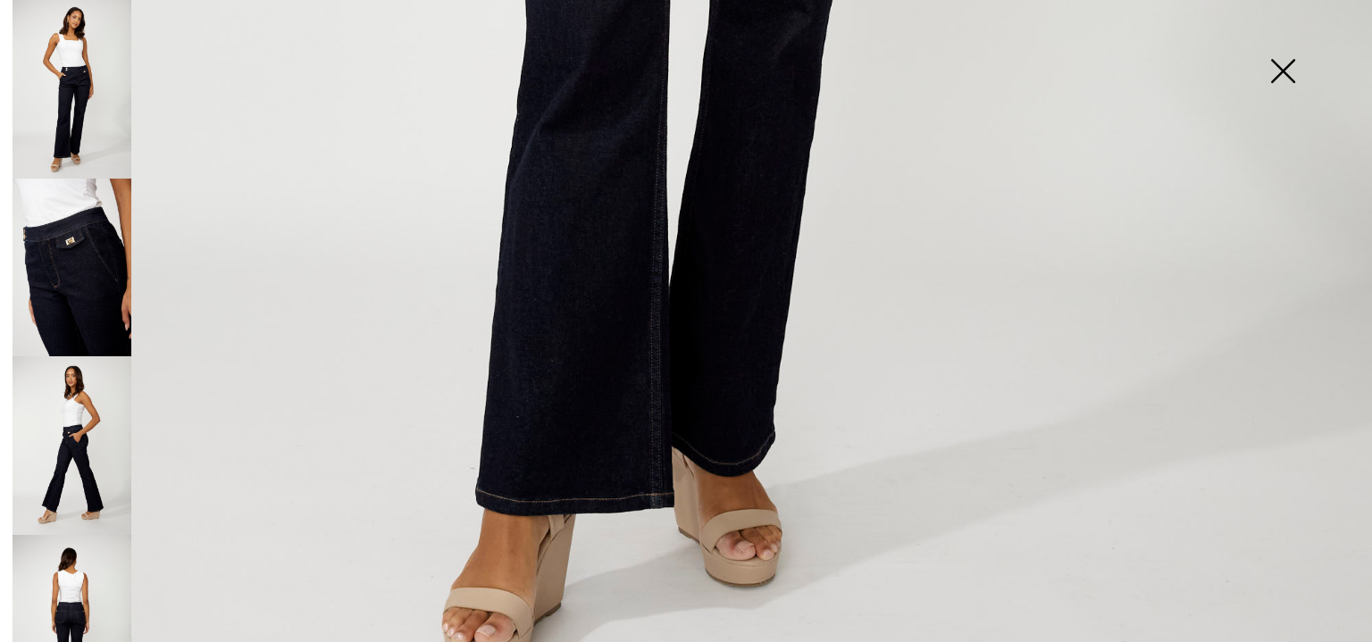
click at [89, 299] on img at bounding box center [72, 268] width 119 height 179
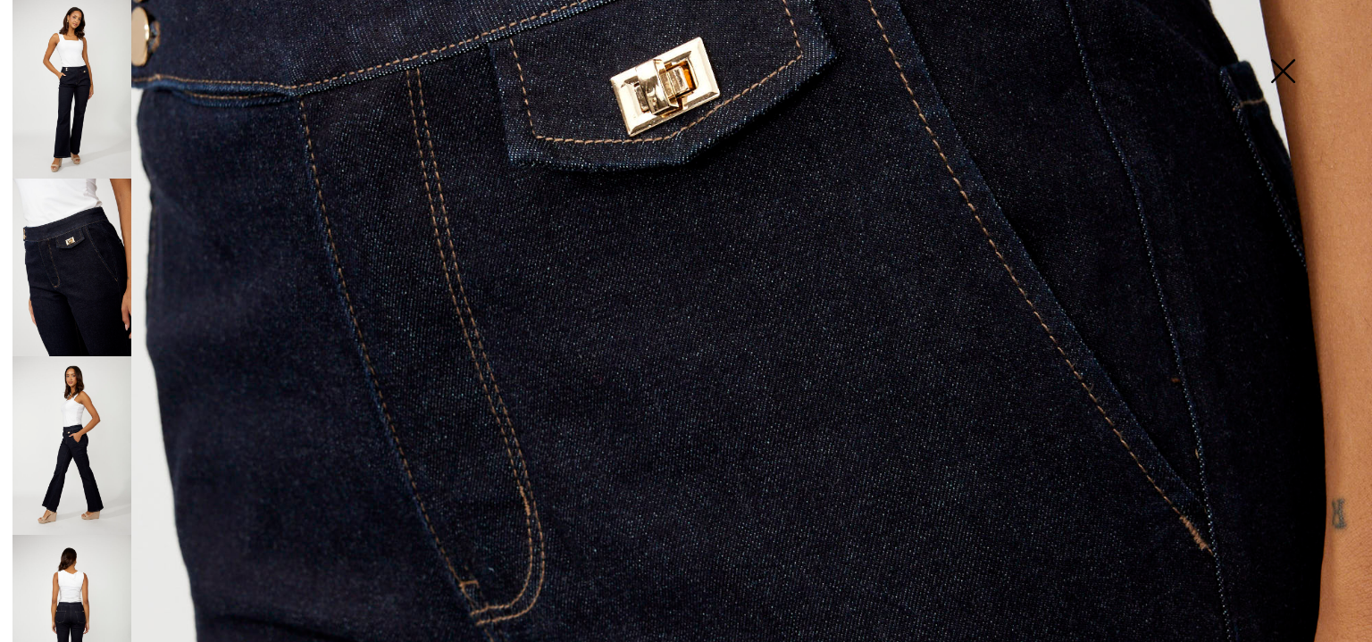
scroll to position [681, 0]
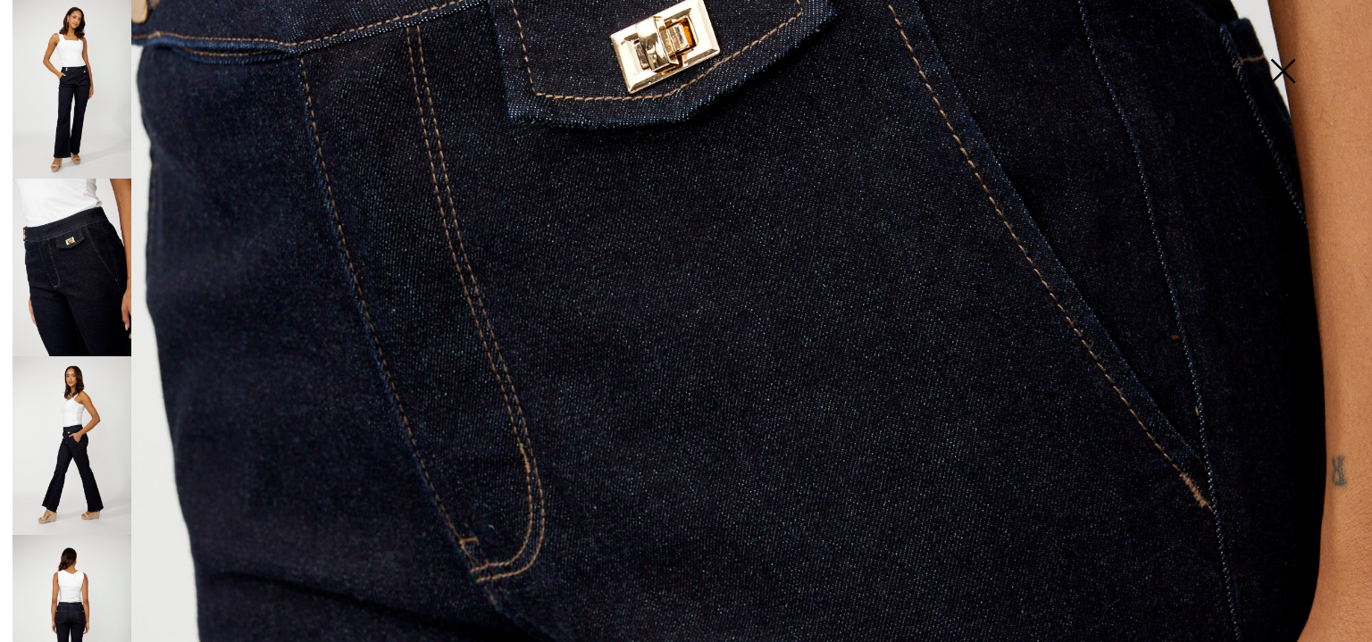
click at [84, 435] on img at bounding box center [72, 445] width 119 height 179
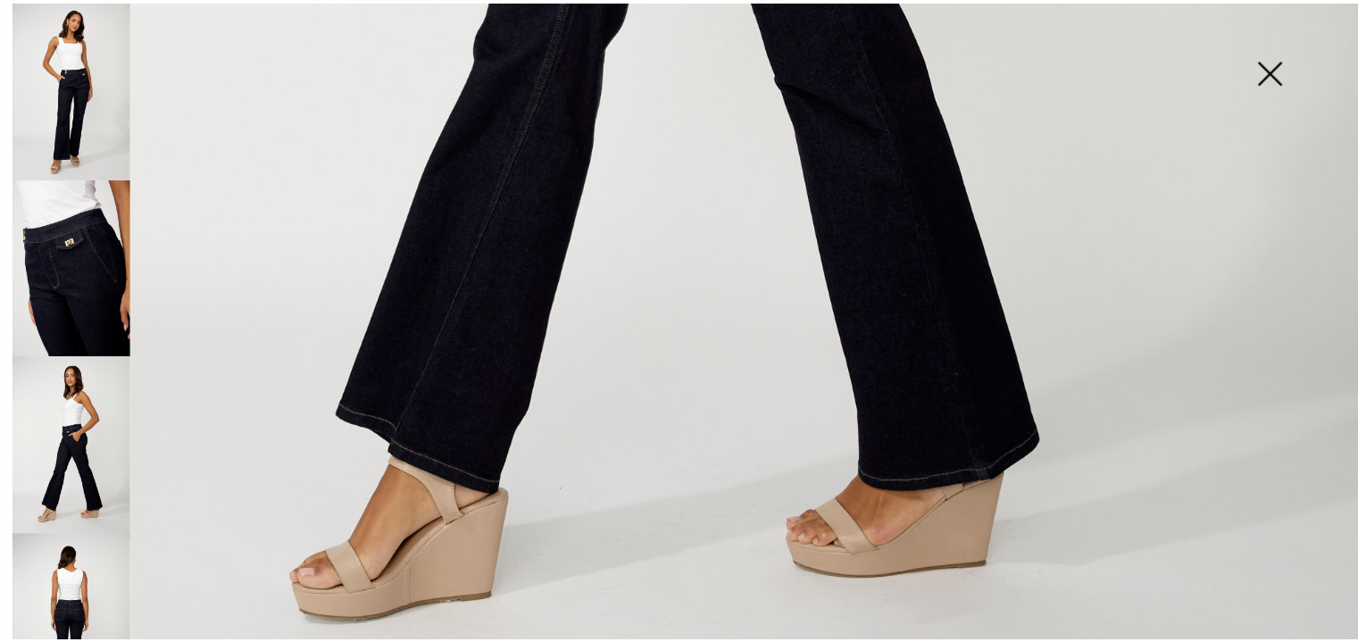
scroll to position [1306, 0]
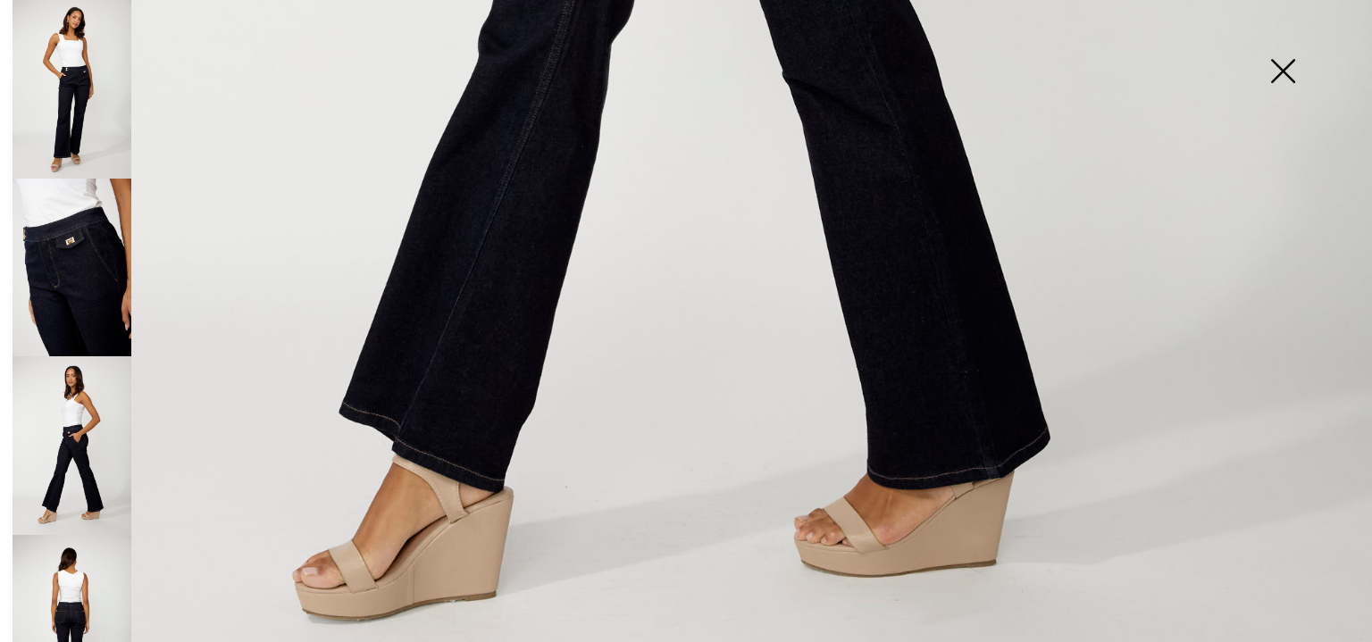
click at [85, 549] on img at bounding box center [72, 624] width 119 height 179
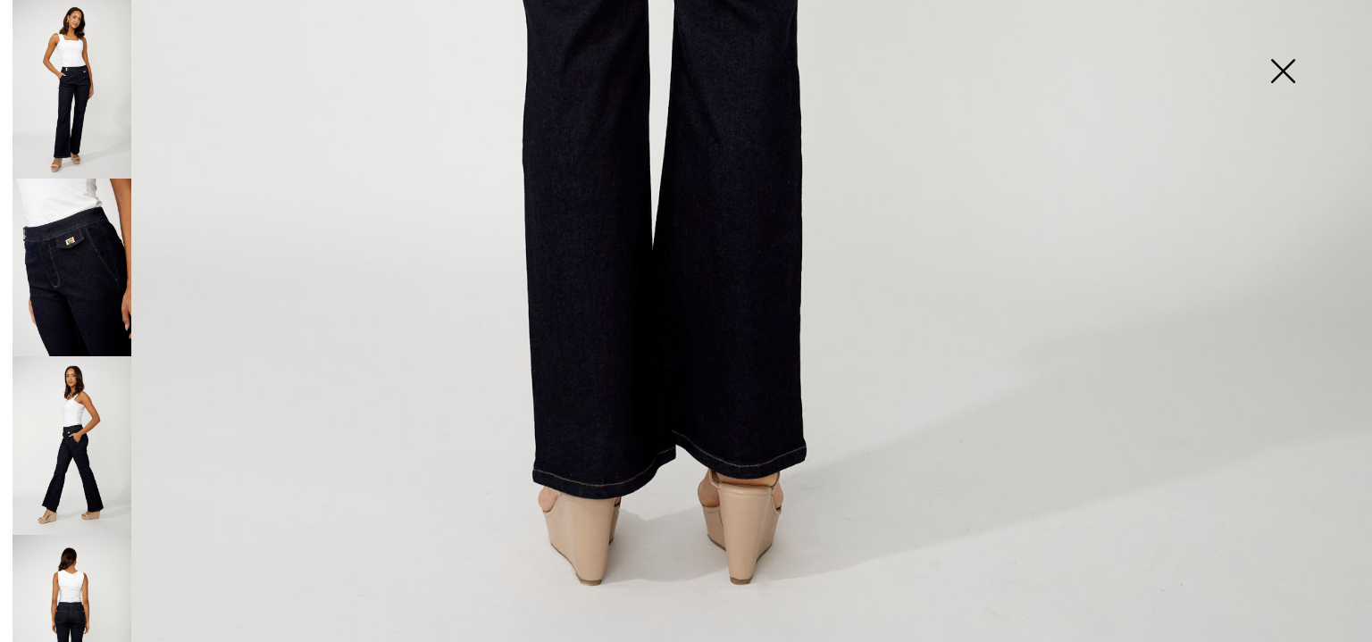
click at [1290, 71] on img at bounding box center [1282, 73] width 89 height 92
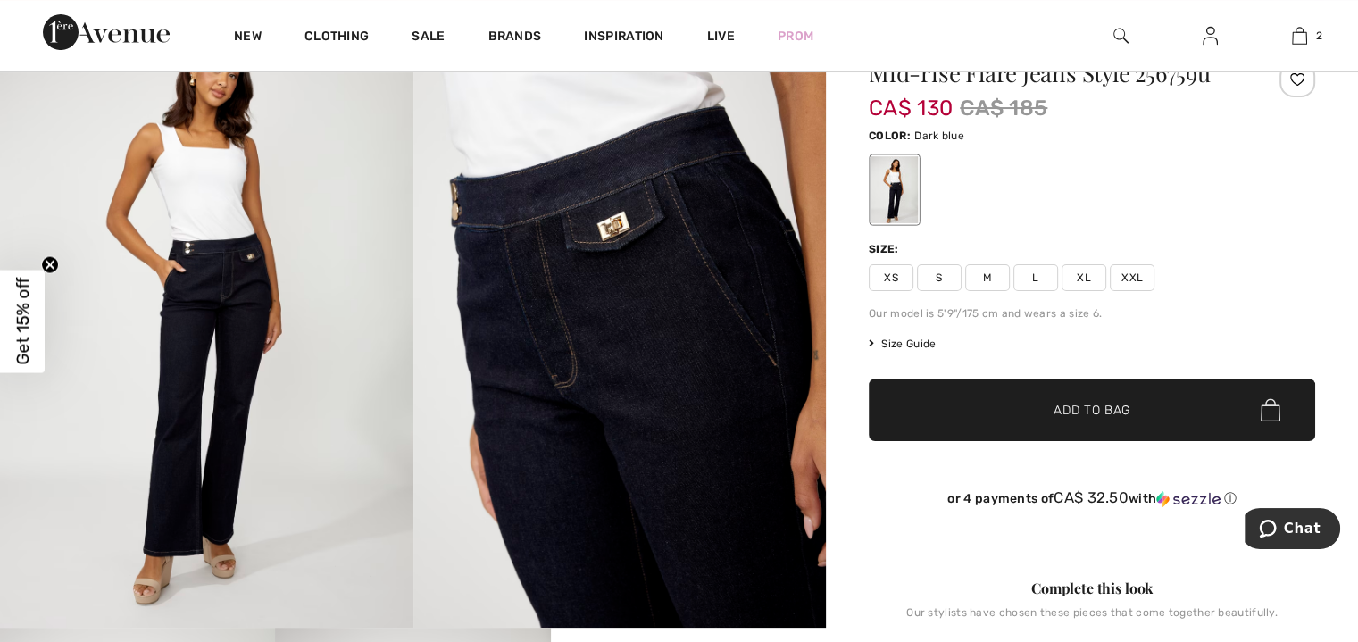
scroll to position [179, 0]
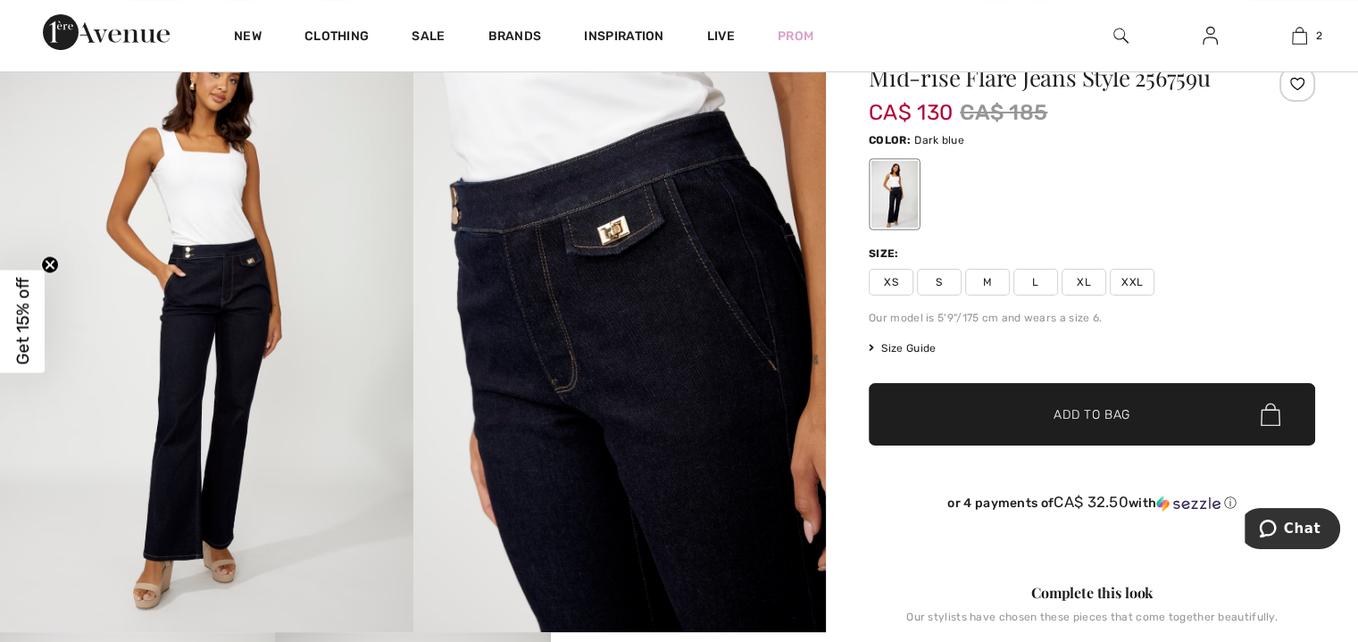
click at [1093, 280] on span "XL" at bounding box center [1084, 282] width 45 height 27
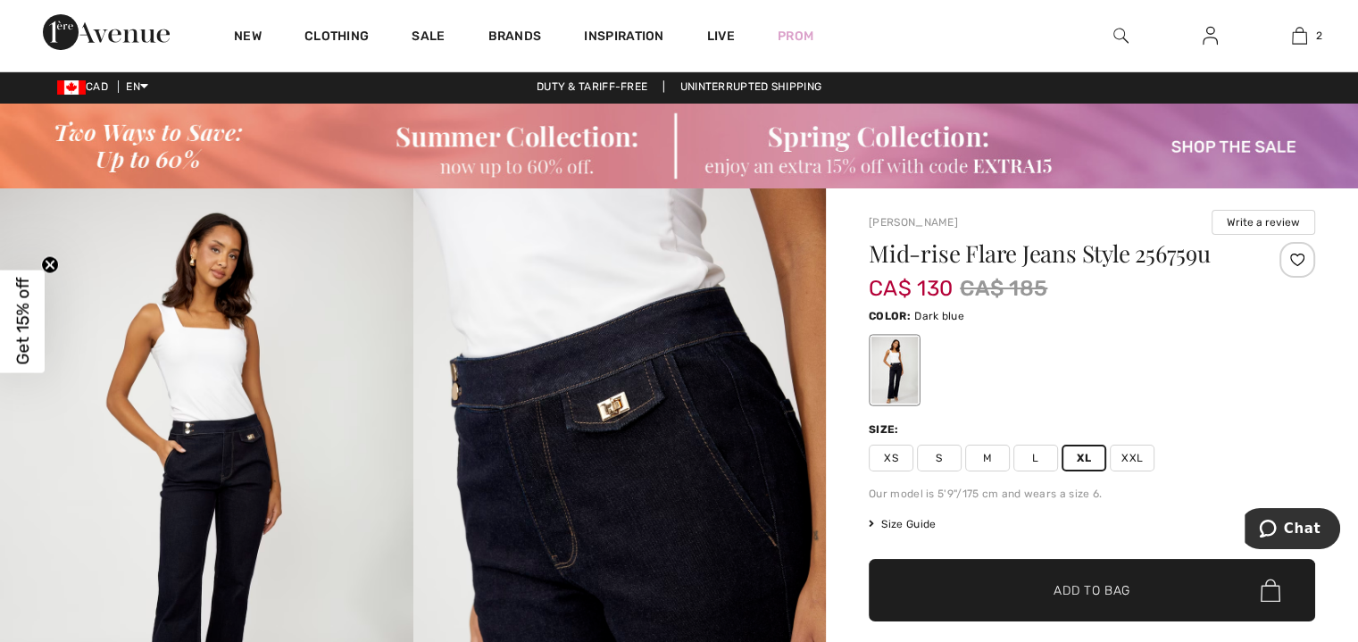
scroll to position [0, 0]
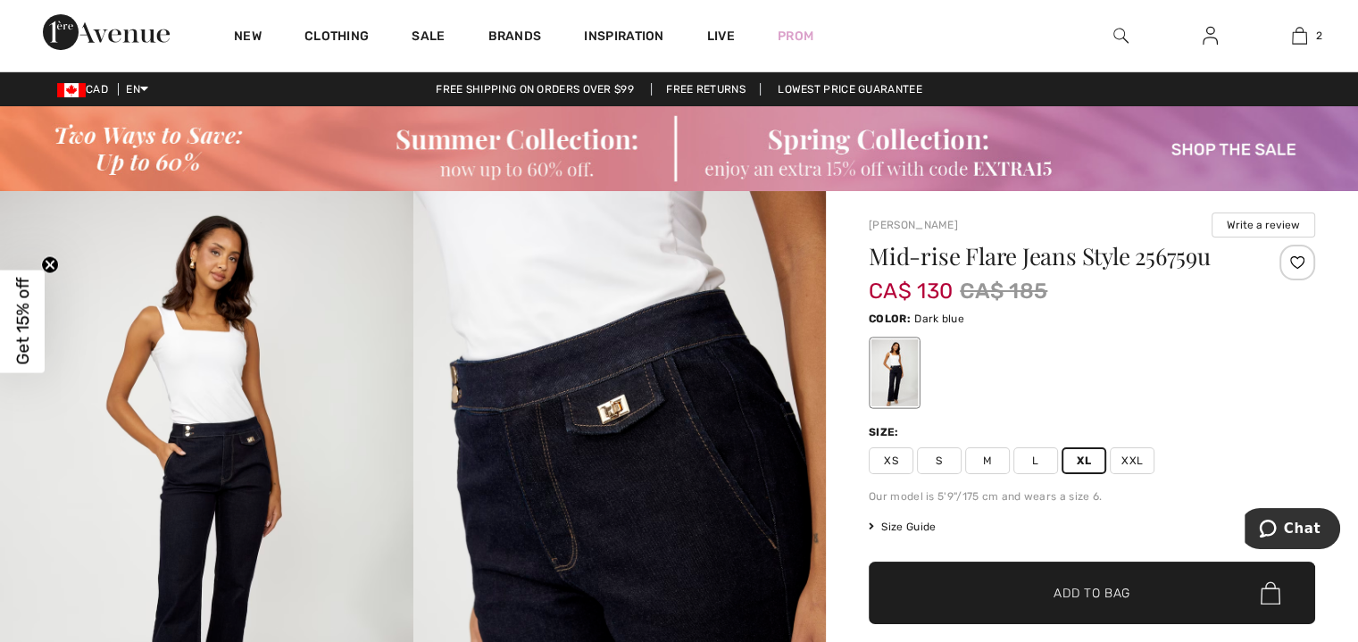
click at [919, 526] on span "Size Guide" at bounding box center [902, 527] width 67 height 16
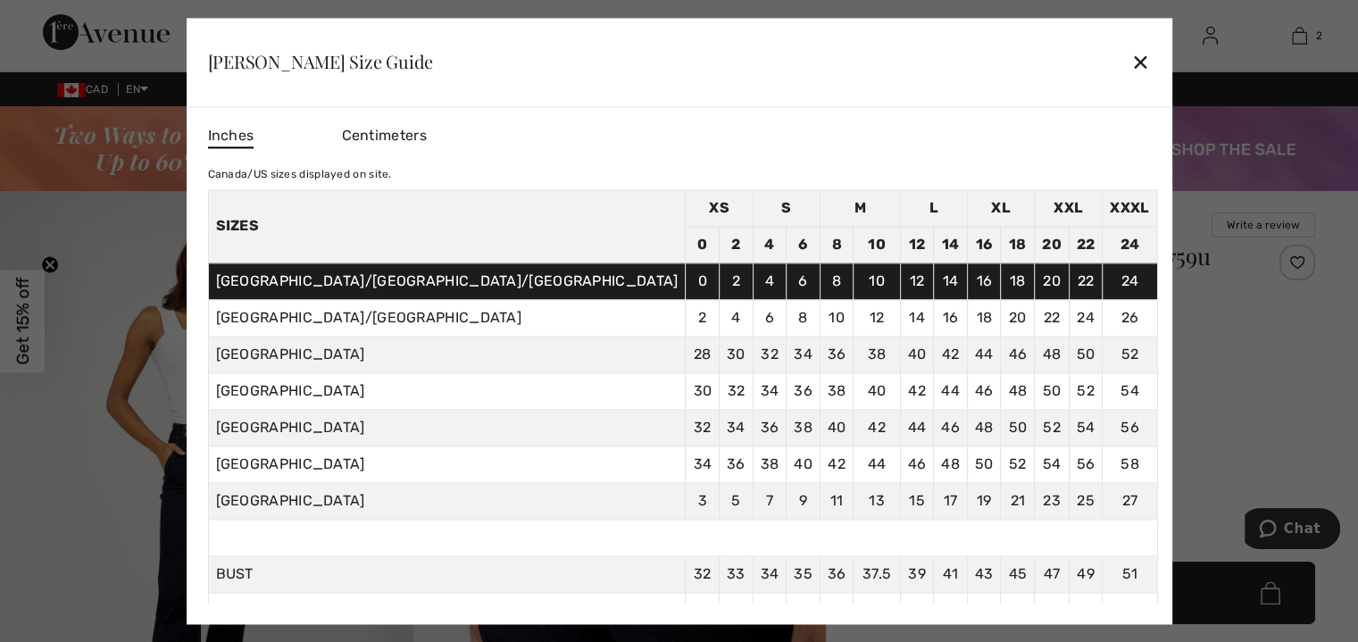
click at [1132, 66] on div "✕" at bounding box center [1141, 63] width 19 height 38
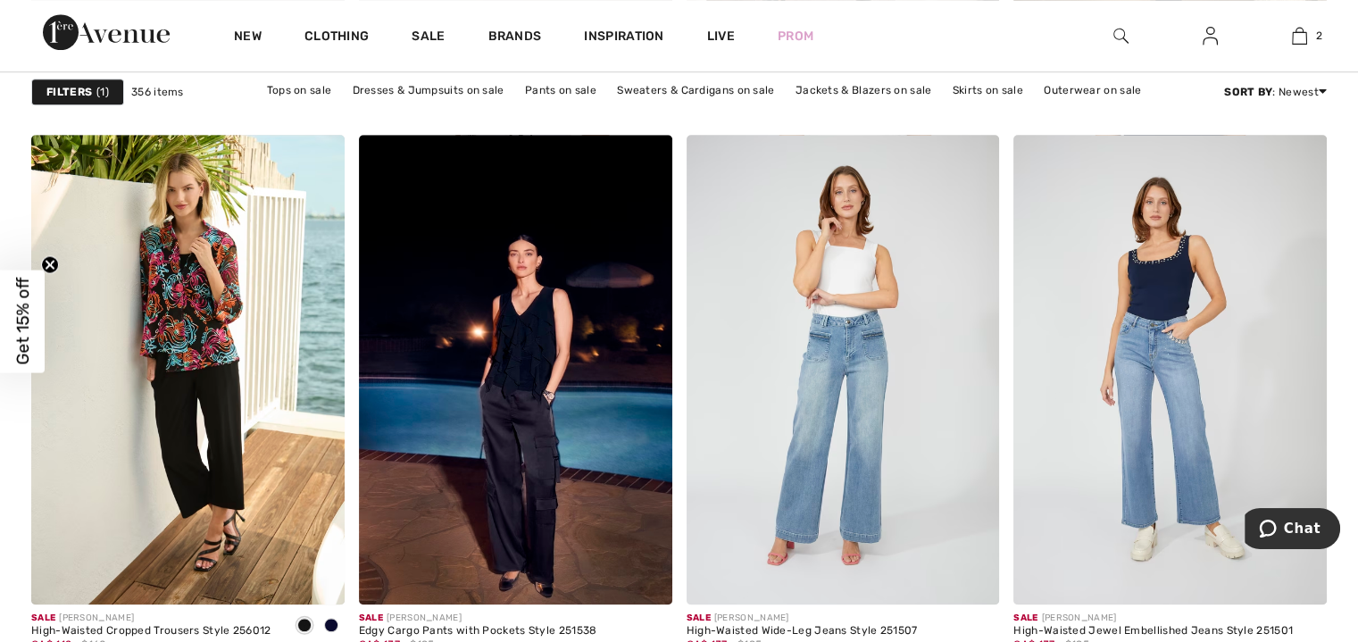
scroll to position [8127, 0]
